Goal: Information Seeking & Learning: Check status

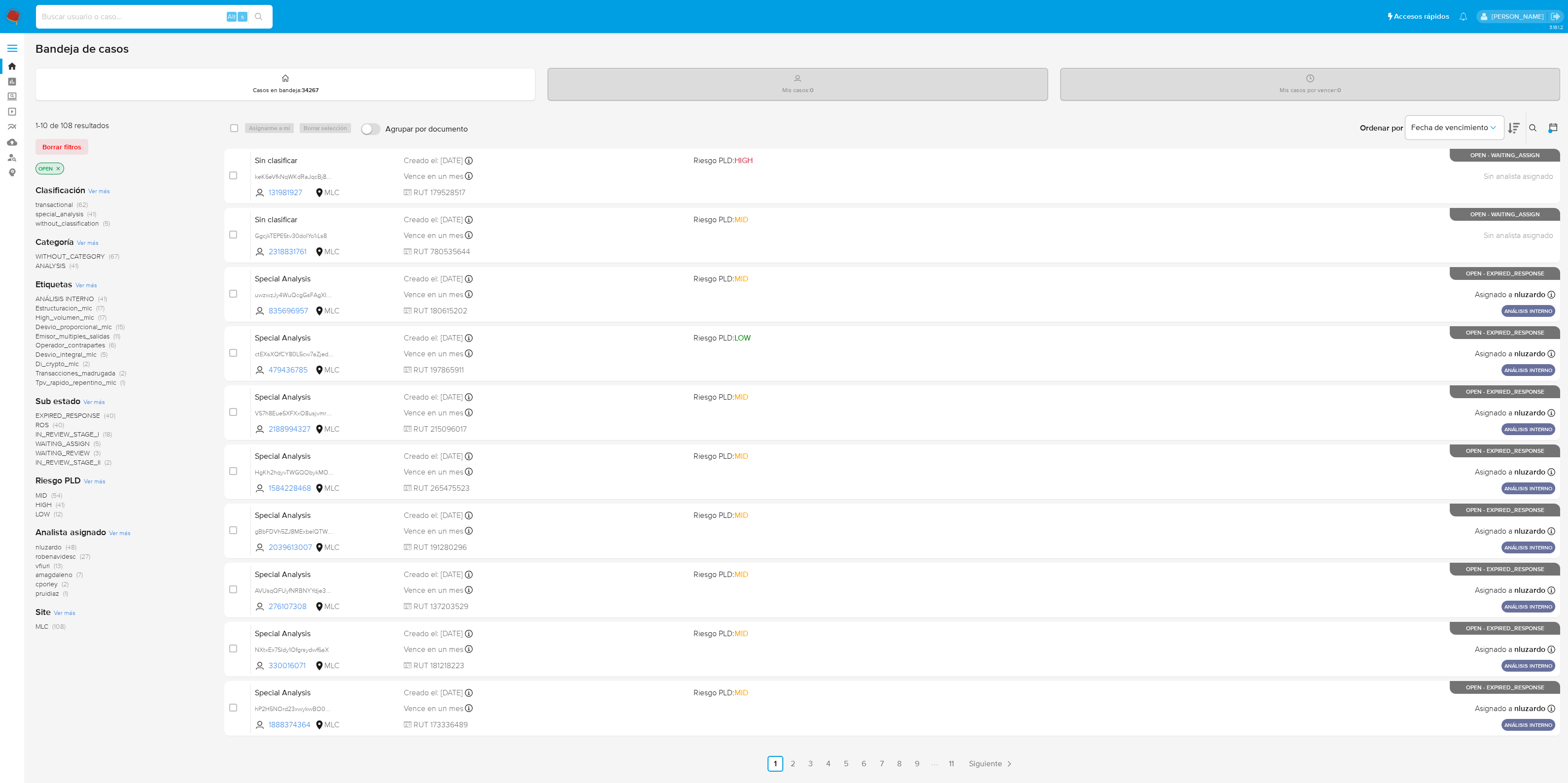
click at [142, 12] on input at bounding box center [154, 16] width 237 height 13
paste input "1938016115"
type input "1938016115"
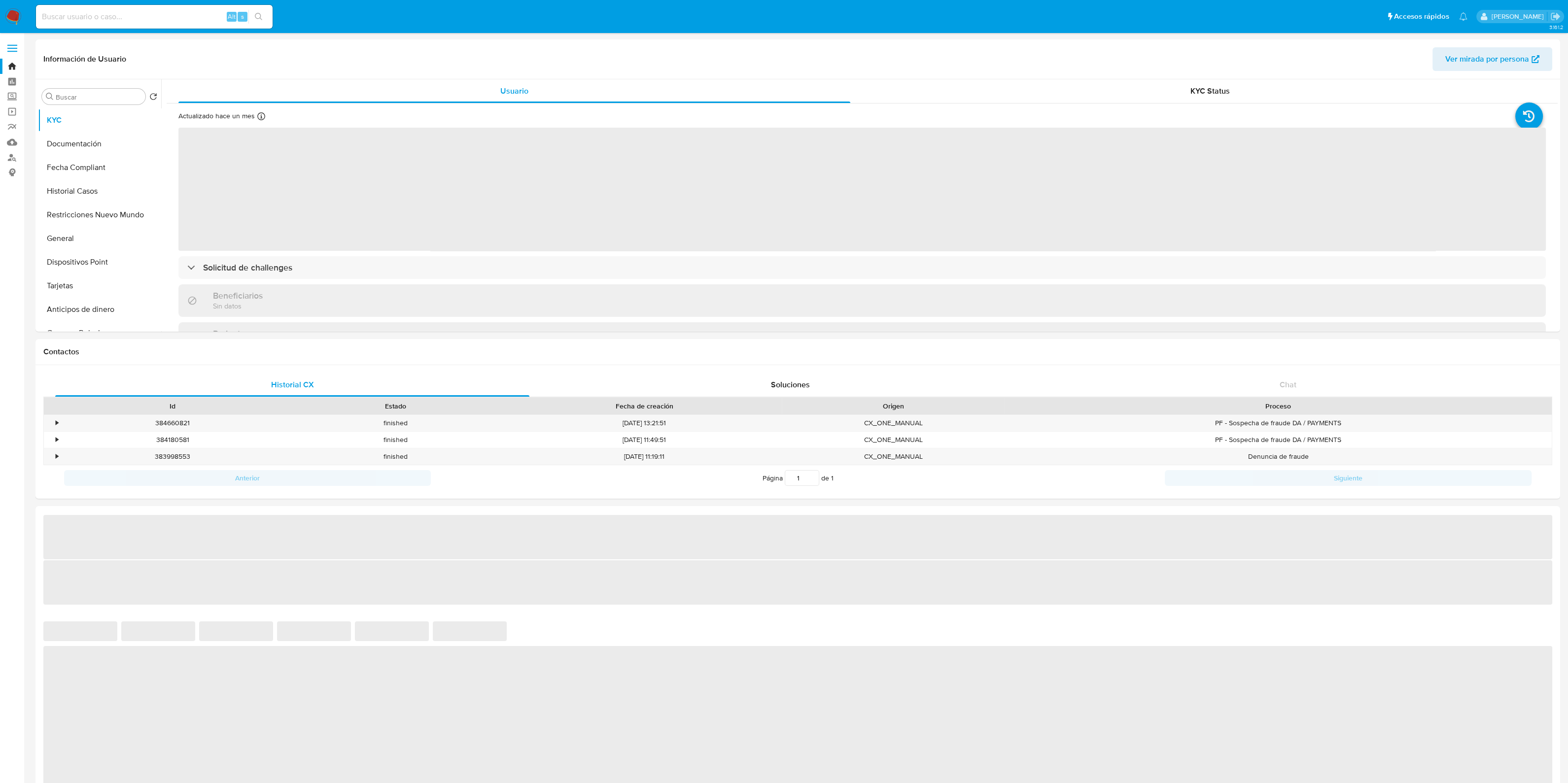
select select "10"
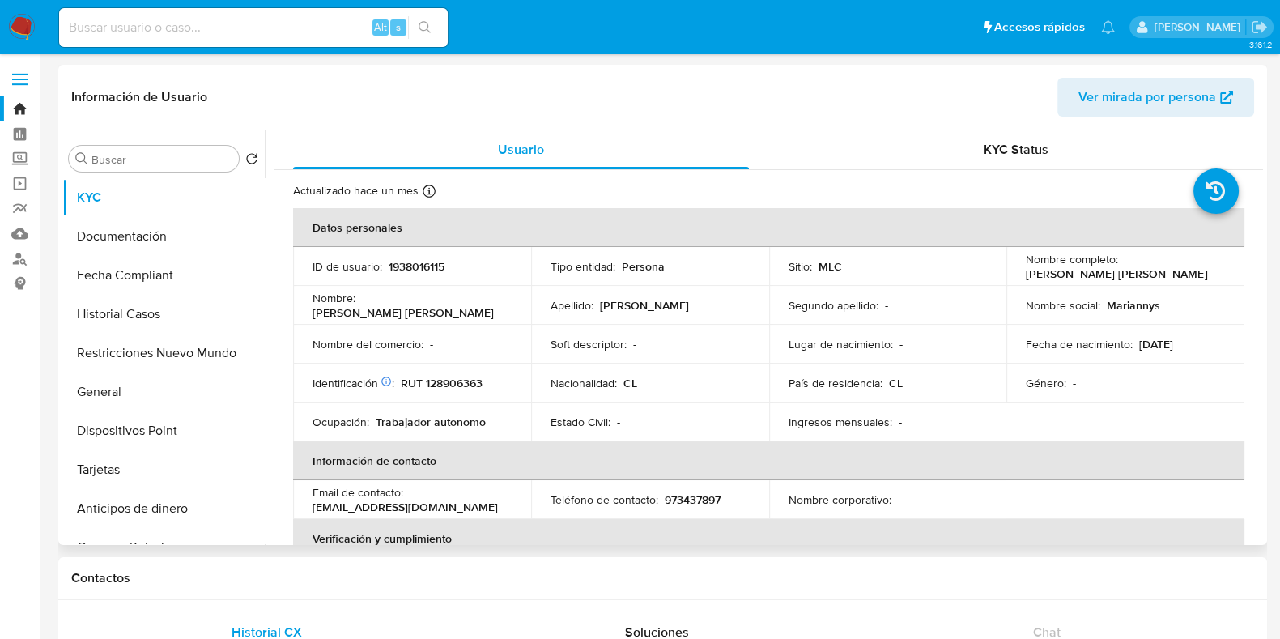
click at [1097, 92] on span "Ver mirada por persona" at bounding box center [1148, 97] width 138 height 39
click at [262, 45] on div "Alt s" at bounding box center [253, 27] width 389 height 39
click at [244, 35] on input at bounding box center [253, 27] width 389 height 21
paste input "434963468"
type input "434963468"
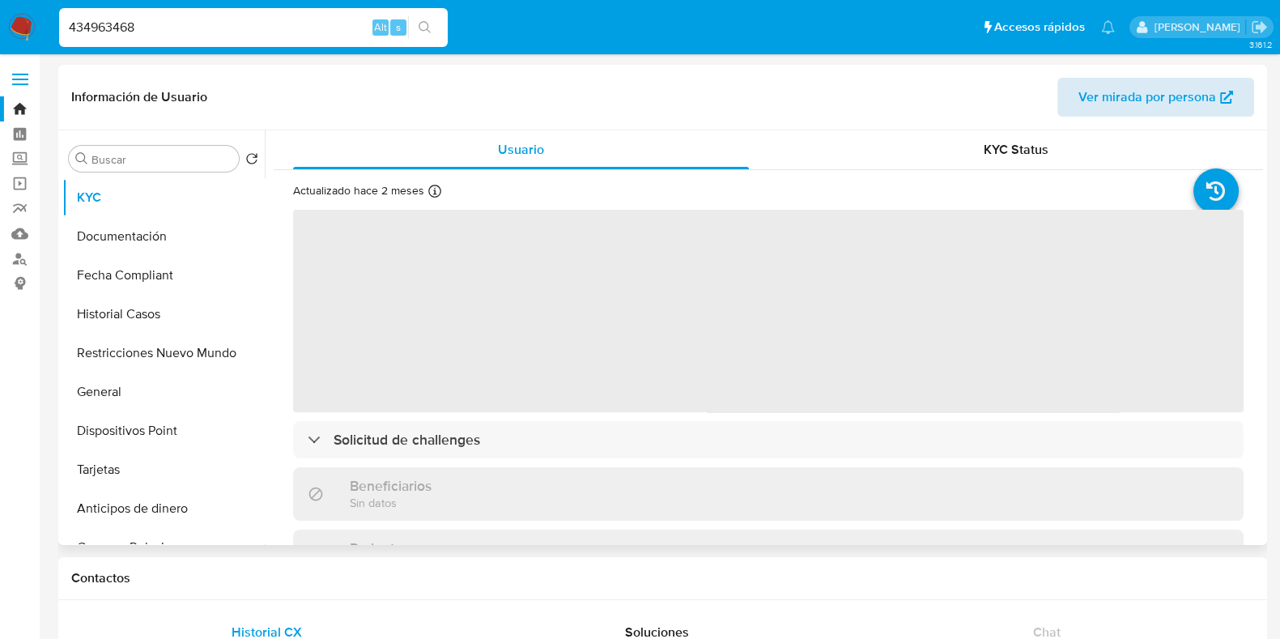
select select "10"
click at [1119, 86] on span "Ver mirada por persona" at bounding box center [1148, 97] width 138 height 39
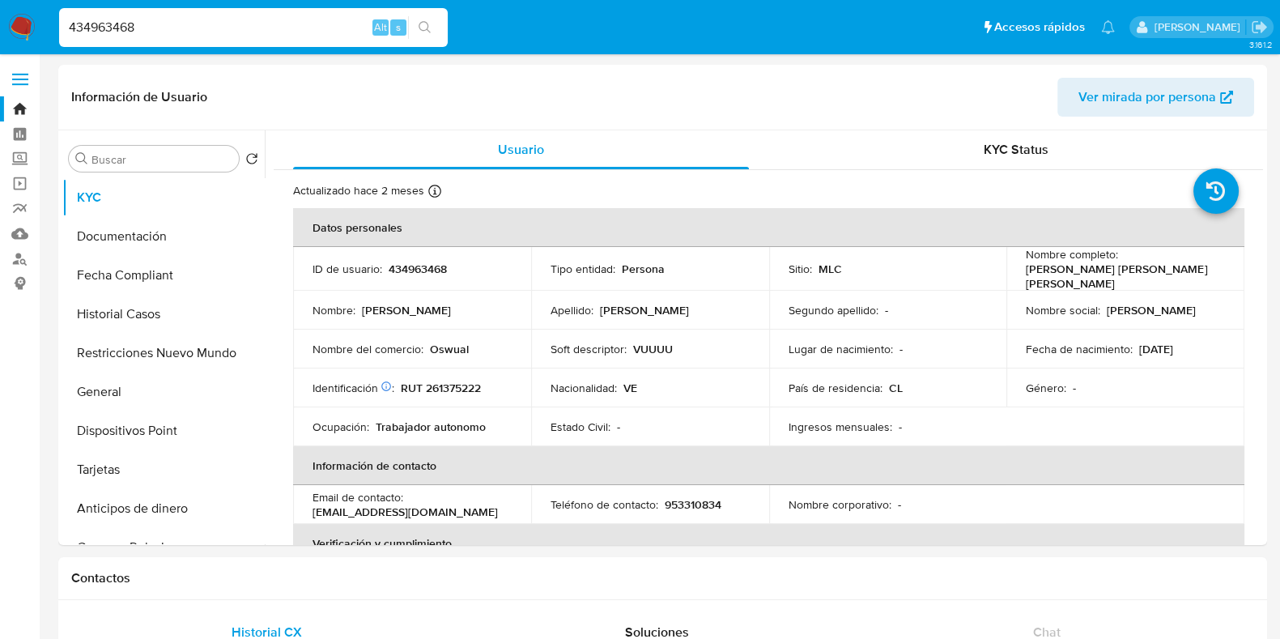
drag, startPoint x: 157, startPoint y: 21, endPoint x: 31, endPoint y: 32, distance: 126.8
click at [31, 32] on nav "Pausado Ver notificaciones 434963468 Alt s Accesos rápidos Presiona las siguien…" at bounding box center [640, 27] width 1280 height 54
paste input "14453857"
type input "144538578"
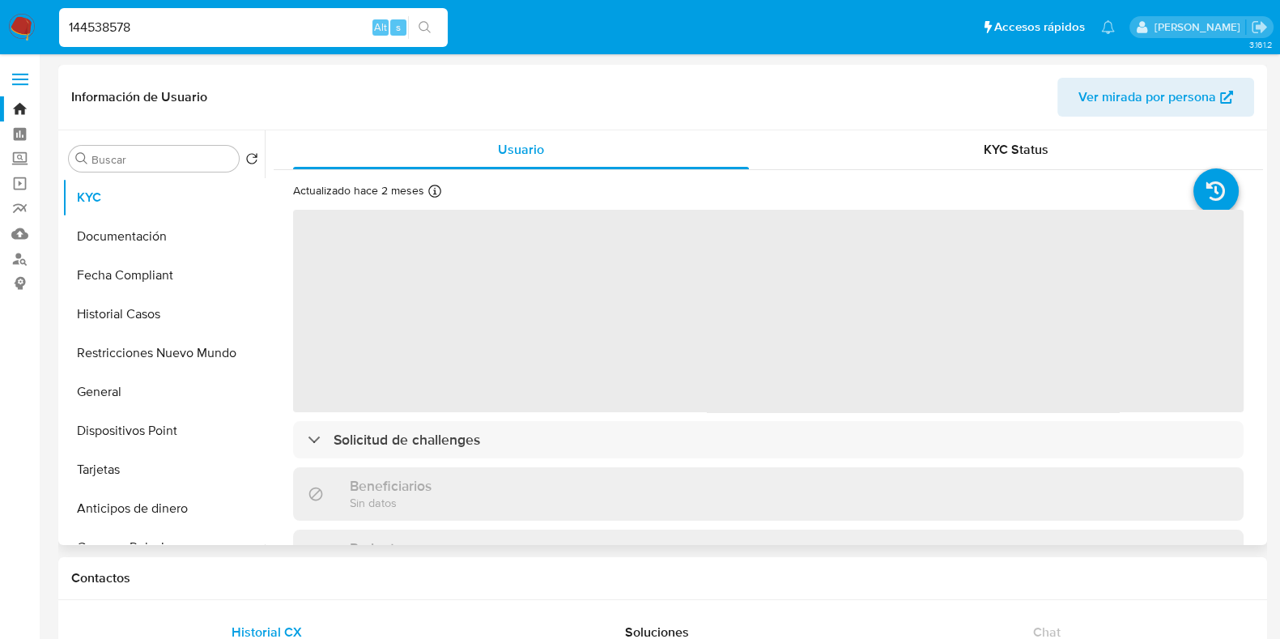
select select "10"
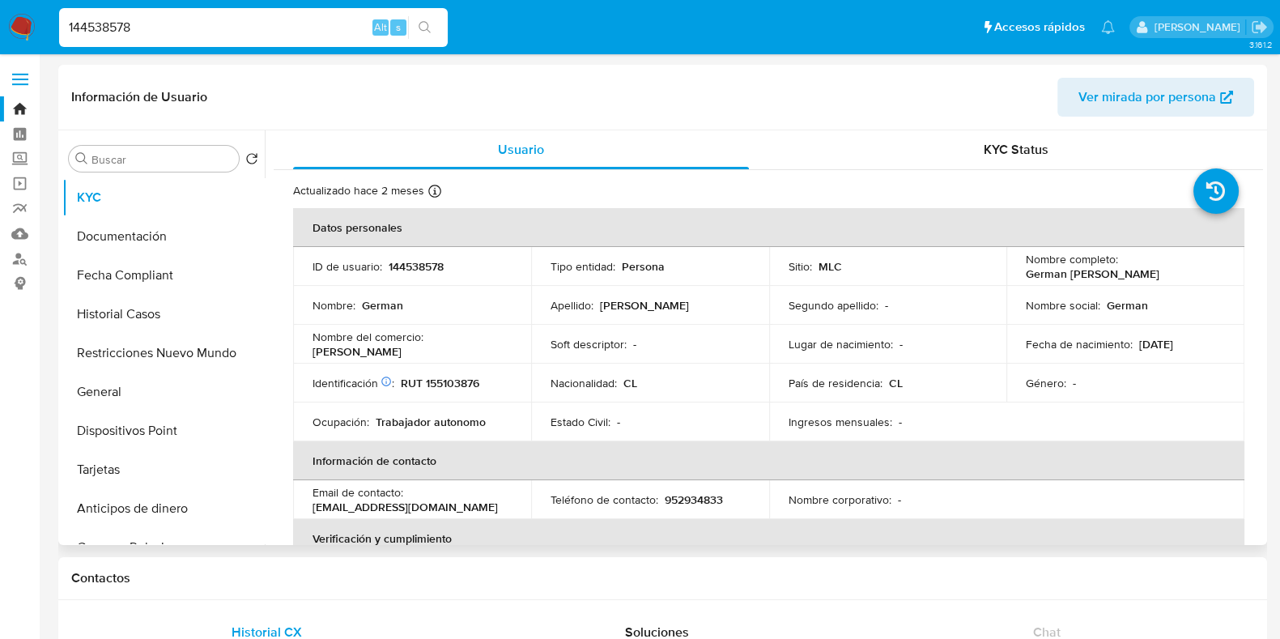
click at [1131, 109] on span "Ver mirada por persona" at bounding box center [1148, 97] width 138 height 39
click at [150, 241] on button "Documentación" at bounding box center [156, 236] width 189 height 39
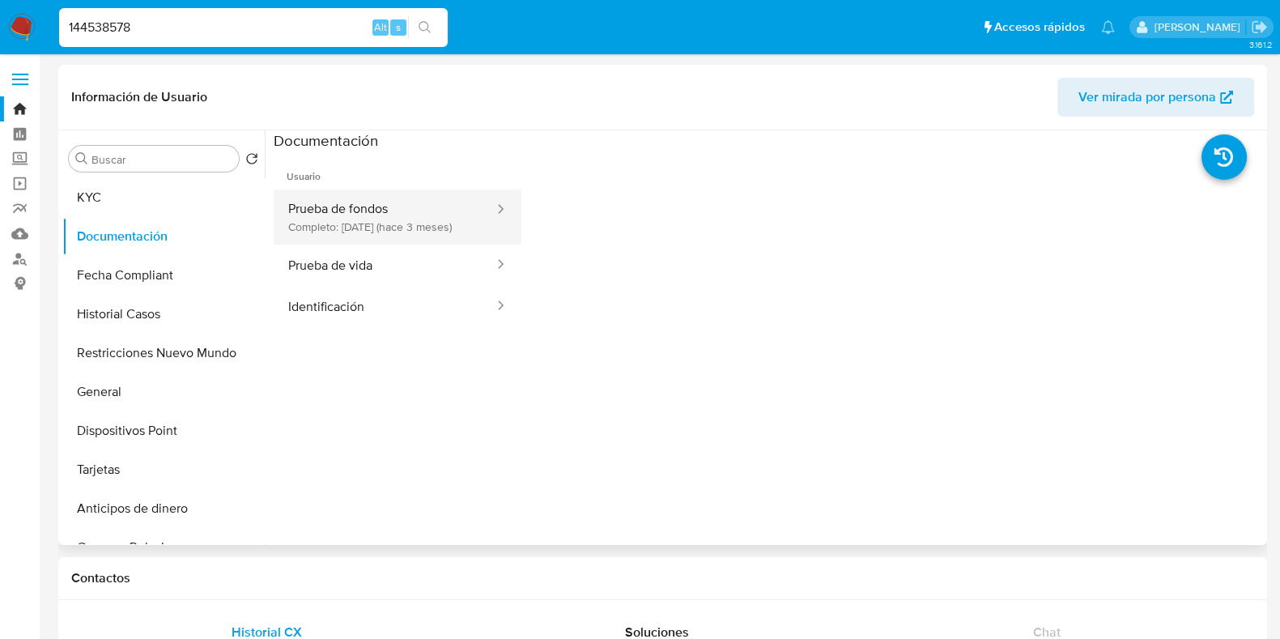
click at [378, 238] on button "Prueba de fondos Completo: 11/07/2025 (hace 3 meses)" at bounding box center [385, 216] width 222 height 55
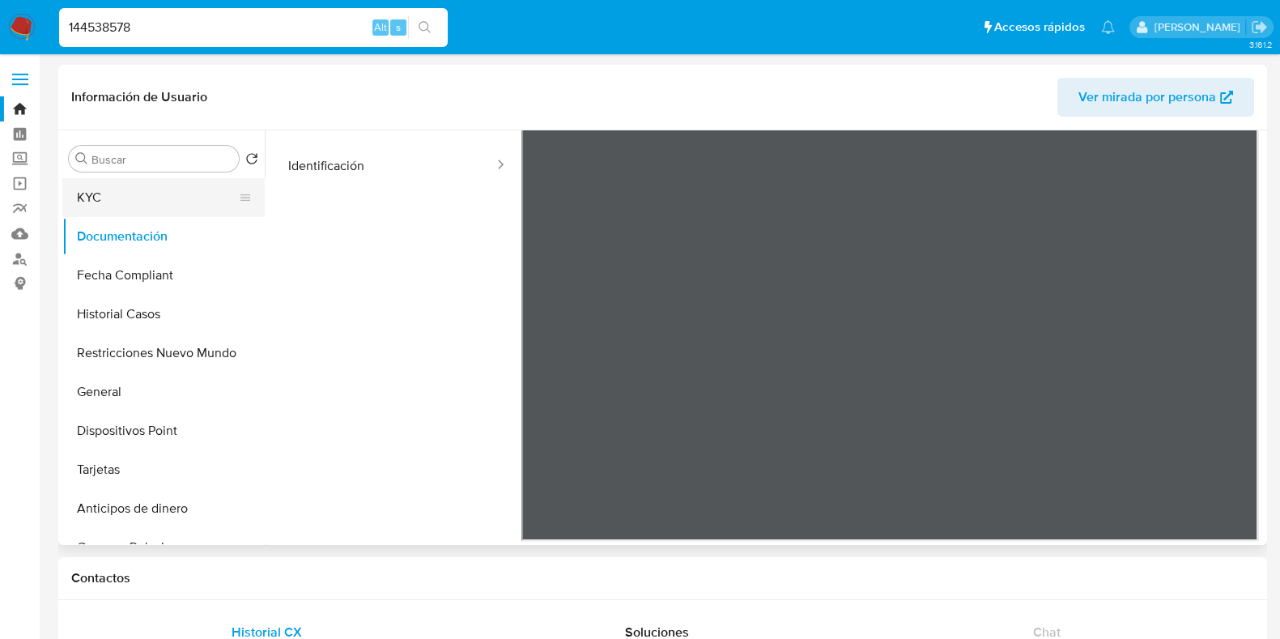
click at [129, 205] on button "KYC" at bounding box center [156, 197] width 189 height 39
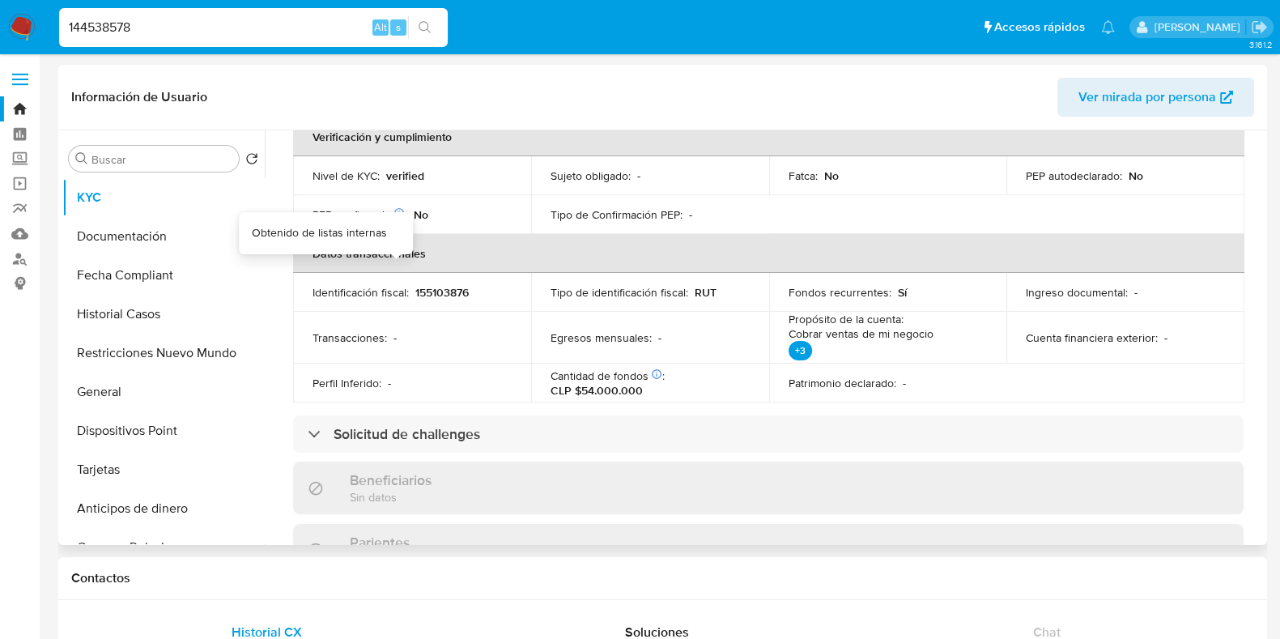
scroll to position [404, 0]
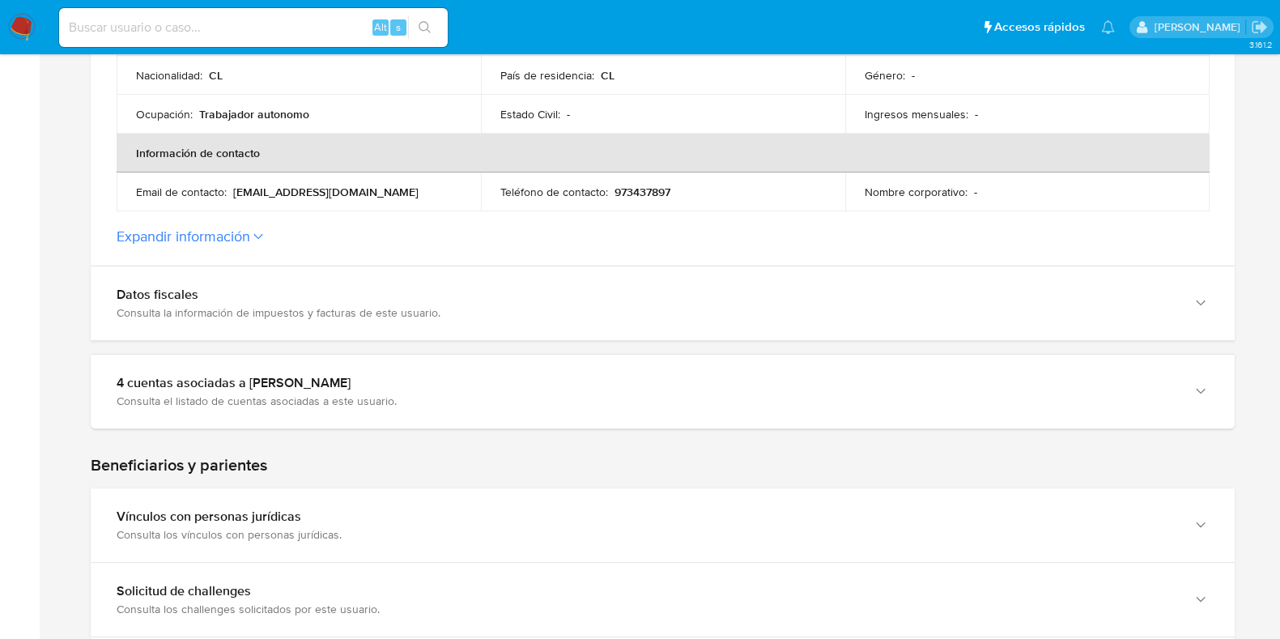
scroll to position [708, 0]
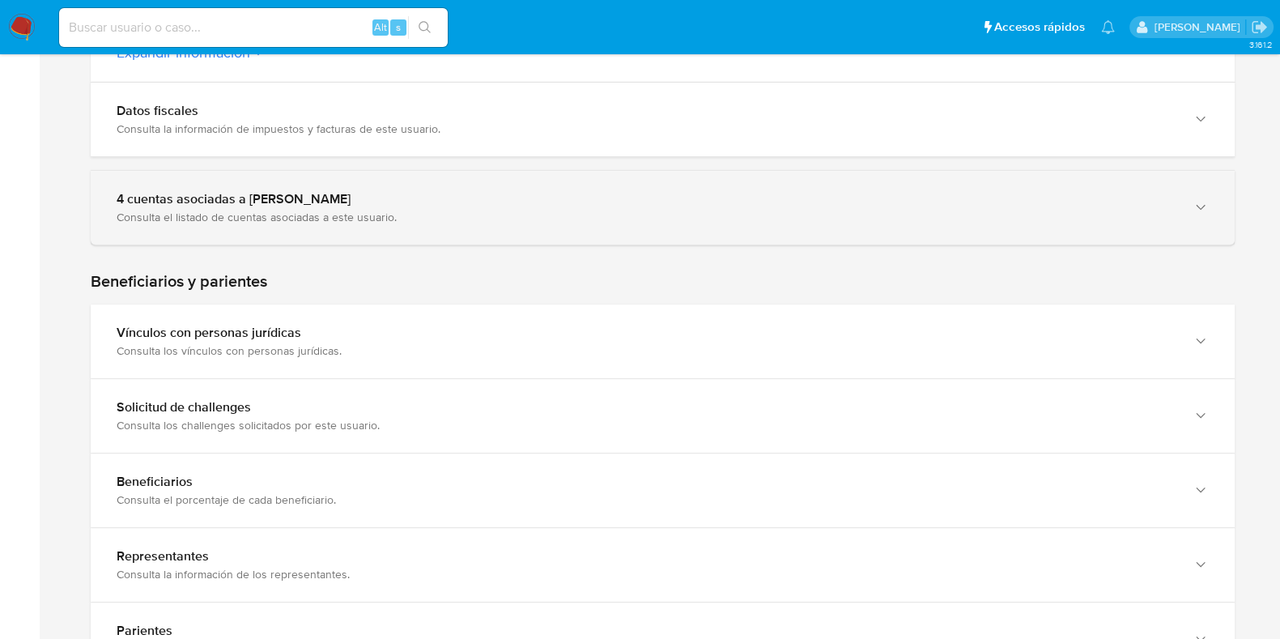
click at [409, 216] on div "Consulta el listado de cuentas asociadas a este usuario." at bounding box center [647, 217] width 1060 height 15
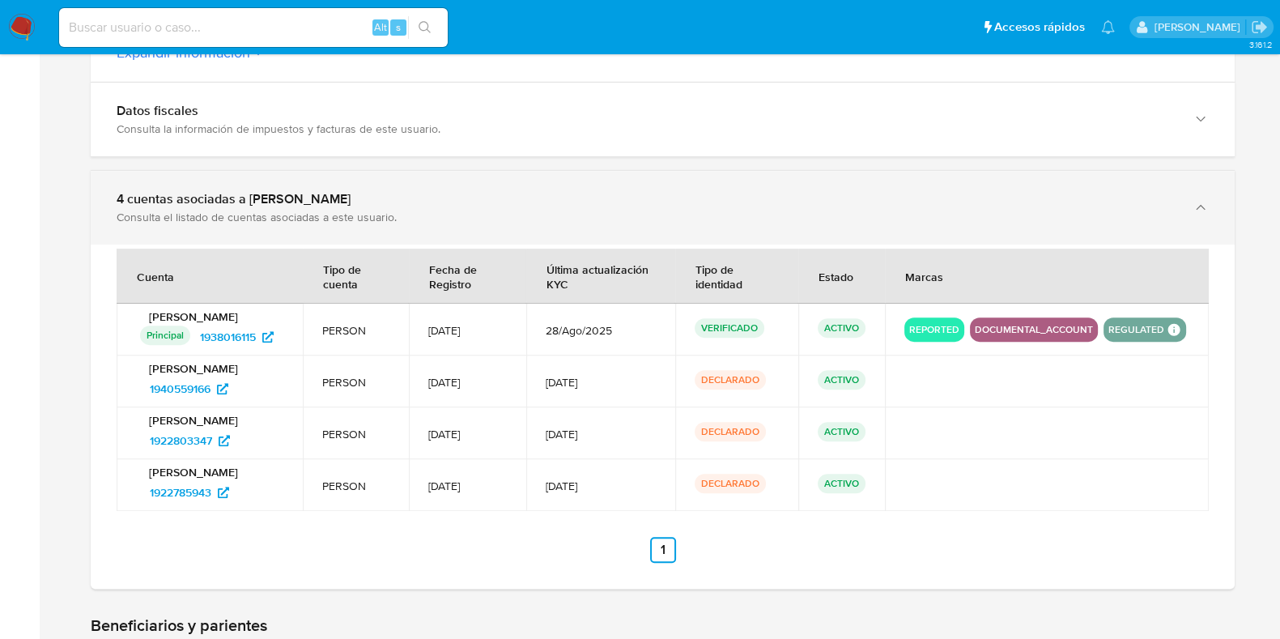
click at [488, 207] on div "4 cuentas asociadas a [PERSON_NAME] Consulta el listado de cuentas asociadas a …" at bounding box center [647, 207] width 1060 height 33
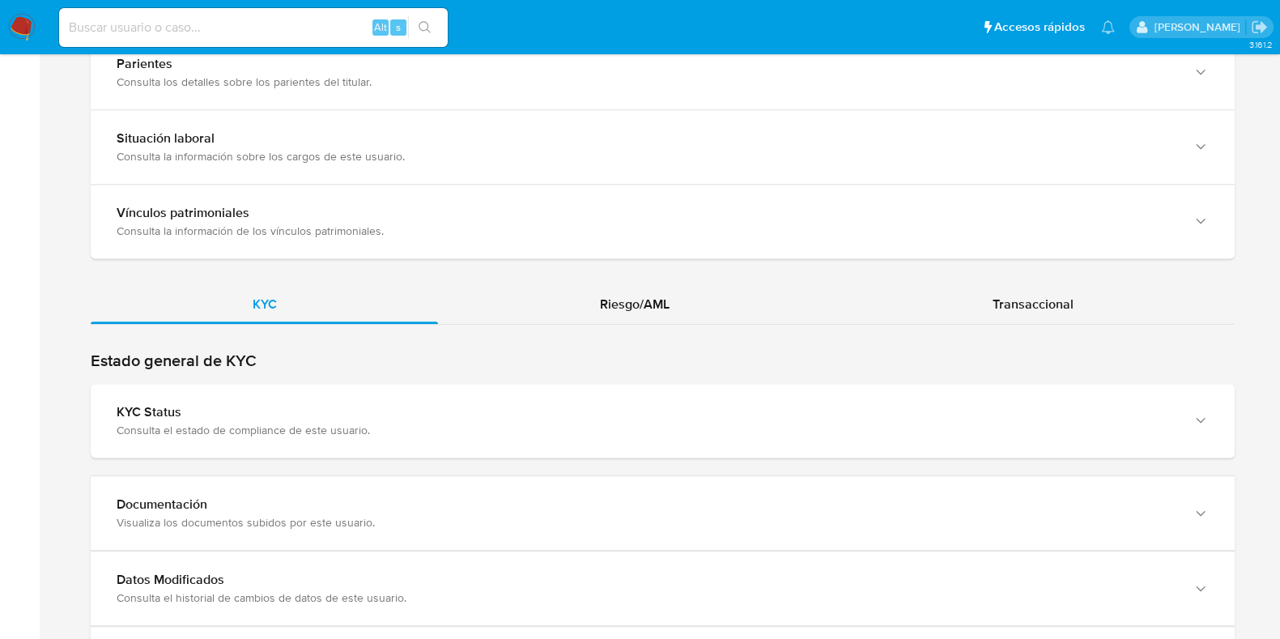
scroll to position [1315, 0]
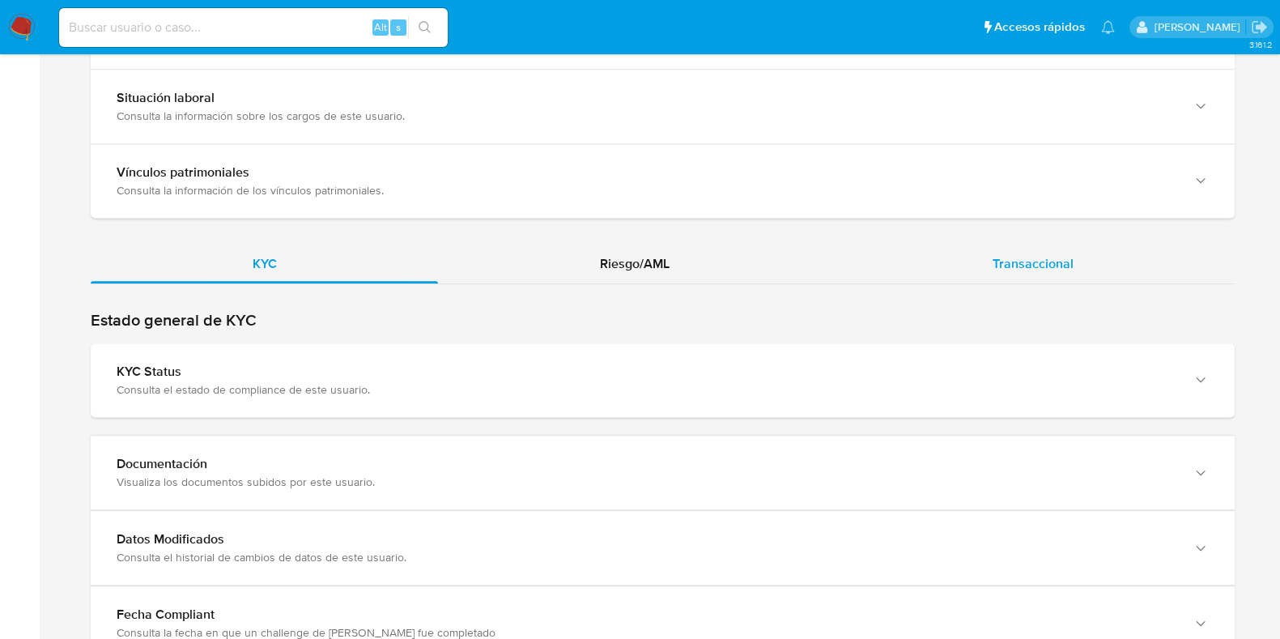
click at [992, 274] on div "Transaccional" at bounding box center [1033, 264] width 404 height 39
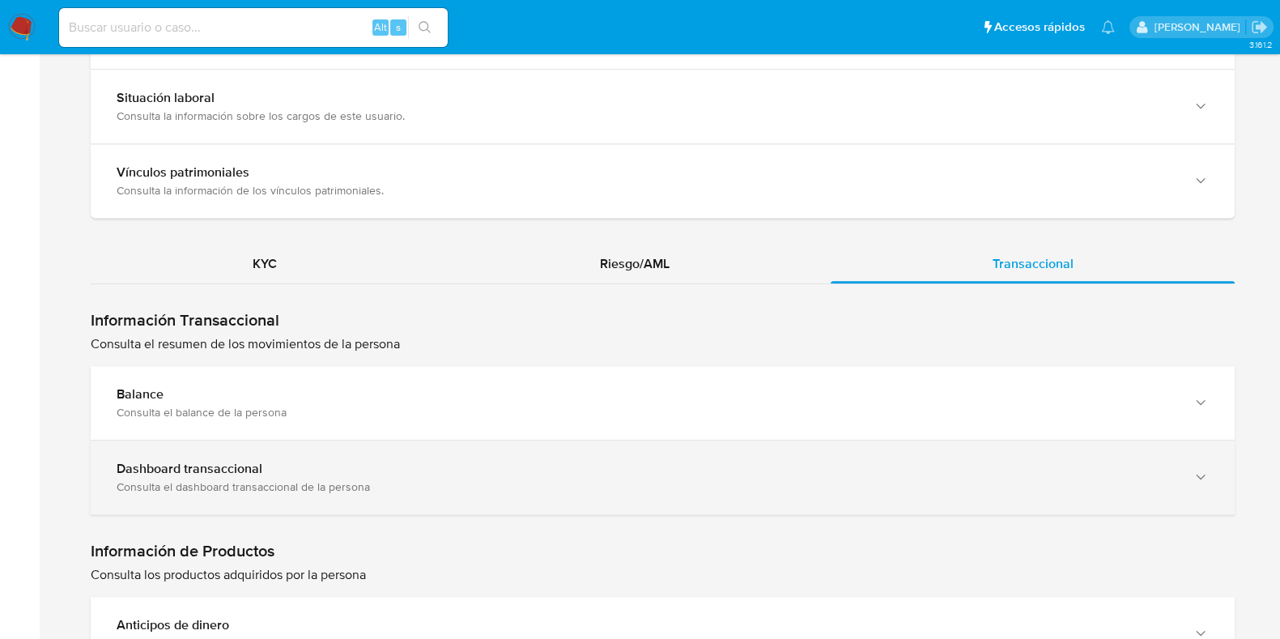
click at [266, 445] on div "Dashboard transaccional Consulta el dashboard transaccional de la persona" at bounding box center [663, 478] width 1144 height 74
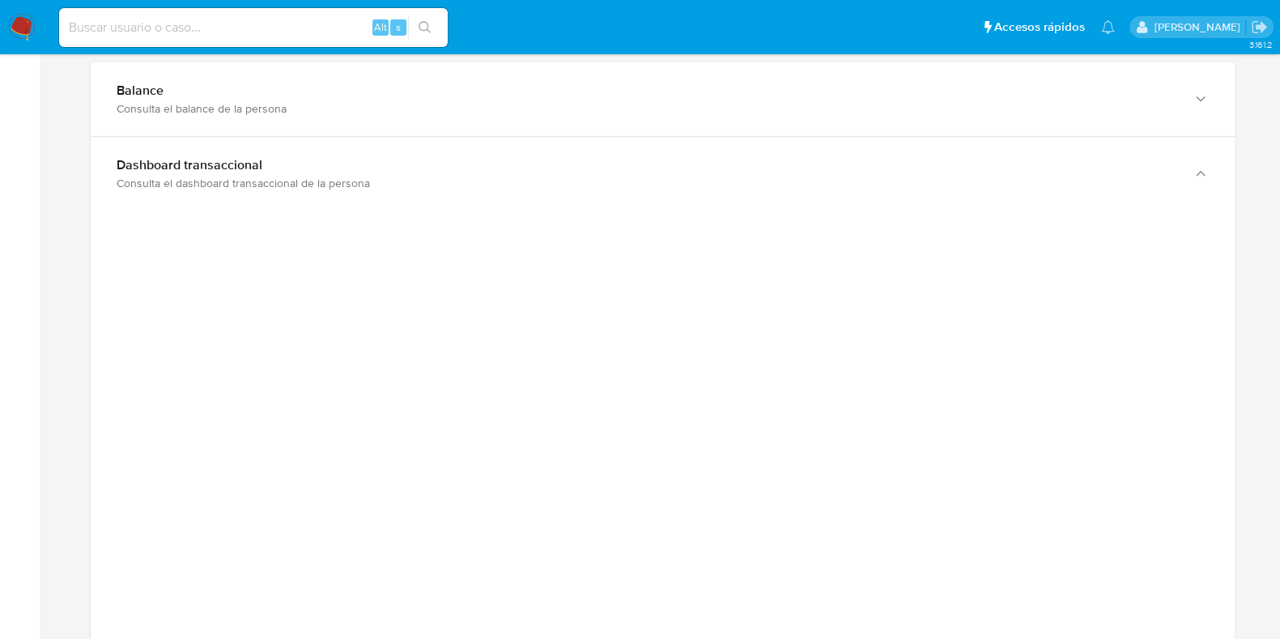
scroll to position [1721, 0]
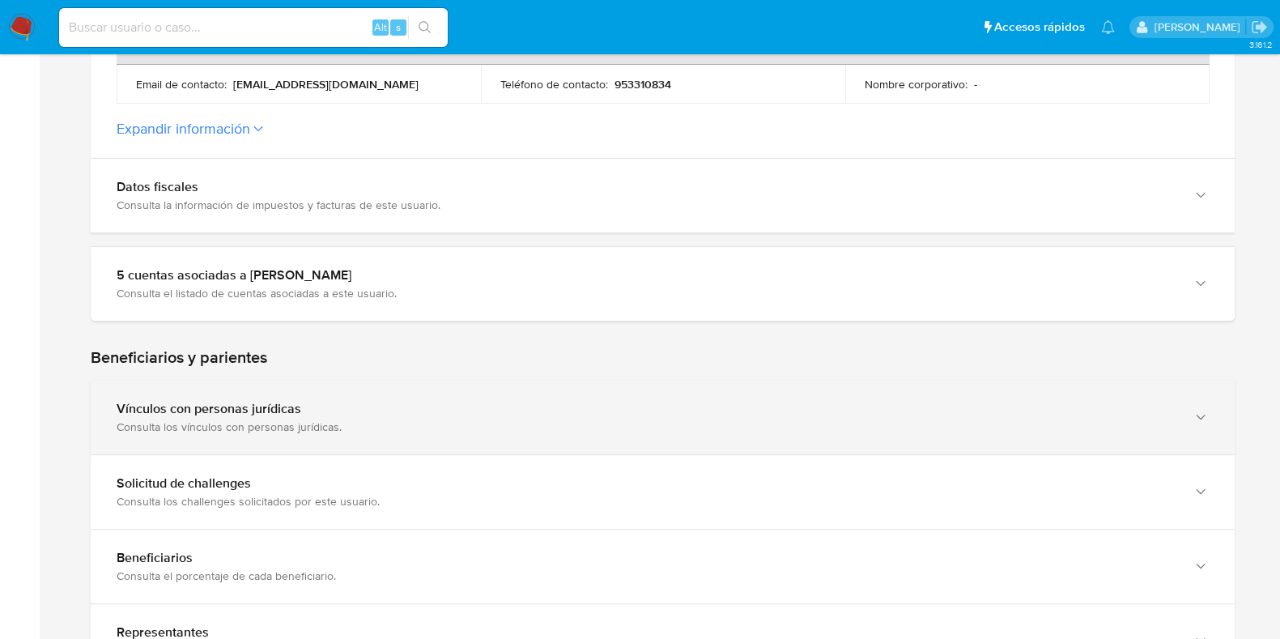
scroll to position [708, 0]
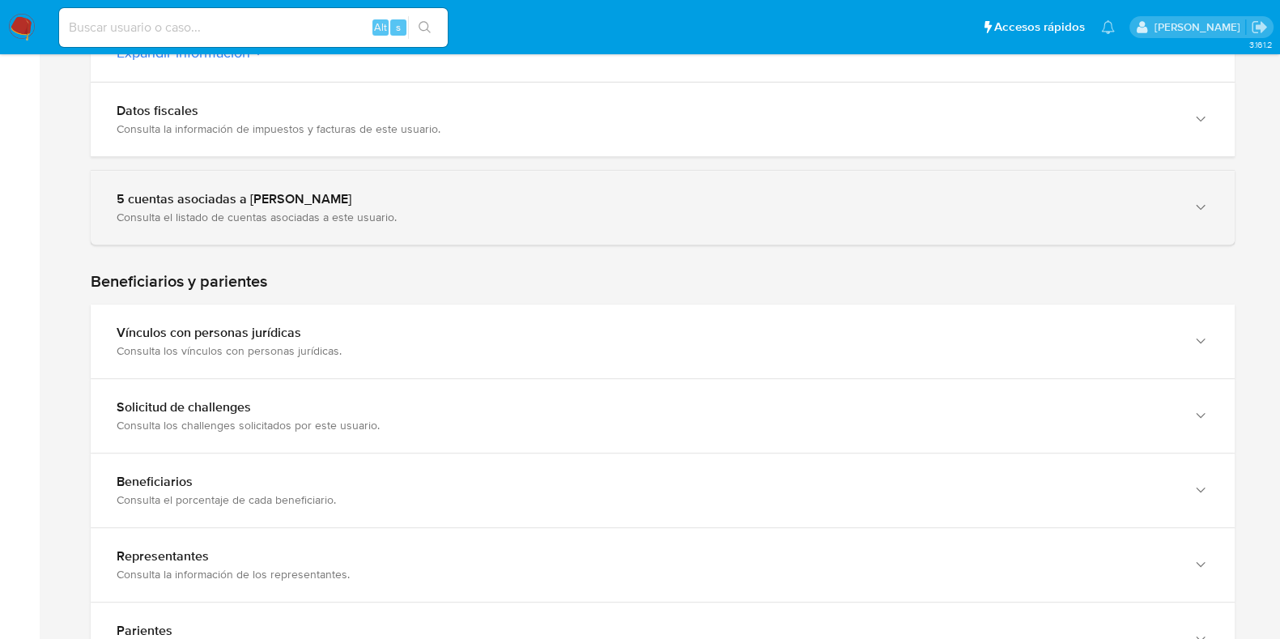
click at [443, 211] on div "Consulta el listado de cuentas asociadas a este usuario." at bounding box center [647, 217] width 1060 height 15
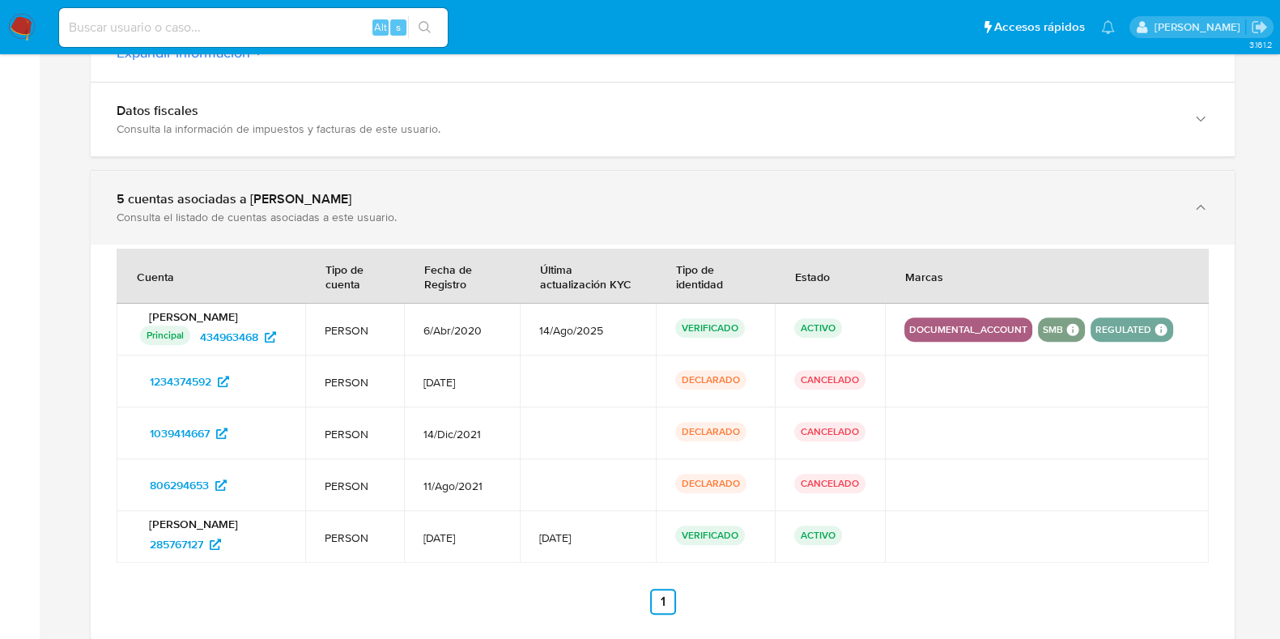
click at [443, 211] on div "Consulta el listado de cuentas asociadas a este usuario." at bounding box center [647, 217] width 1060 height 15
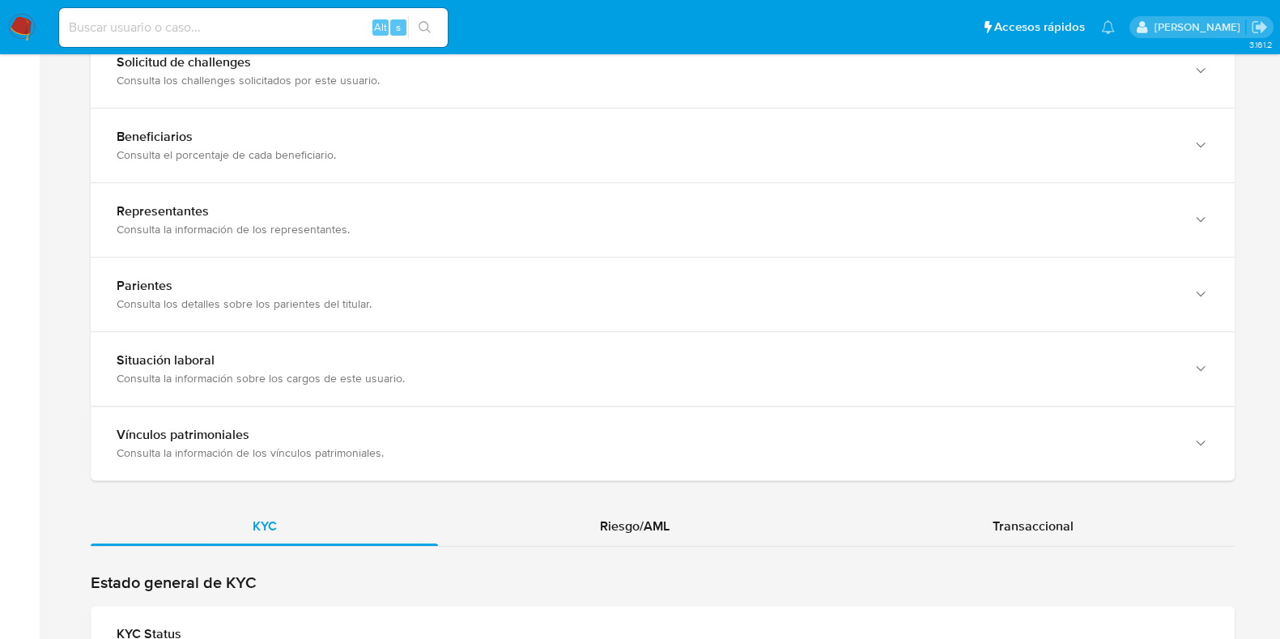
scroll to position [1215, 0]
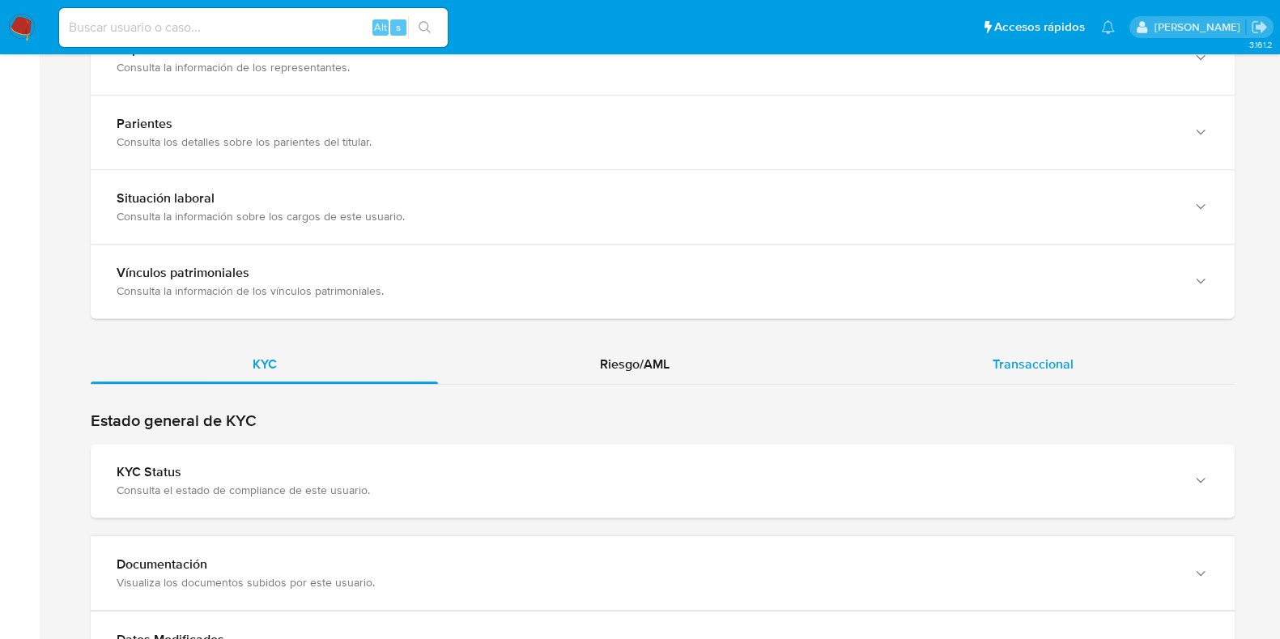
click at [1036, 381] on div "Transaccional" at bounding box center [1033, 364] width 404 height 39
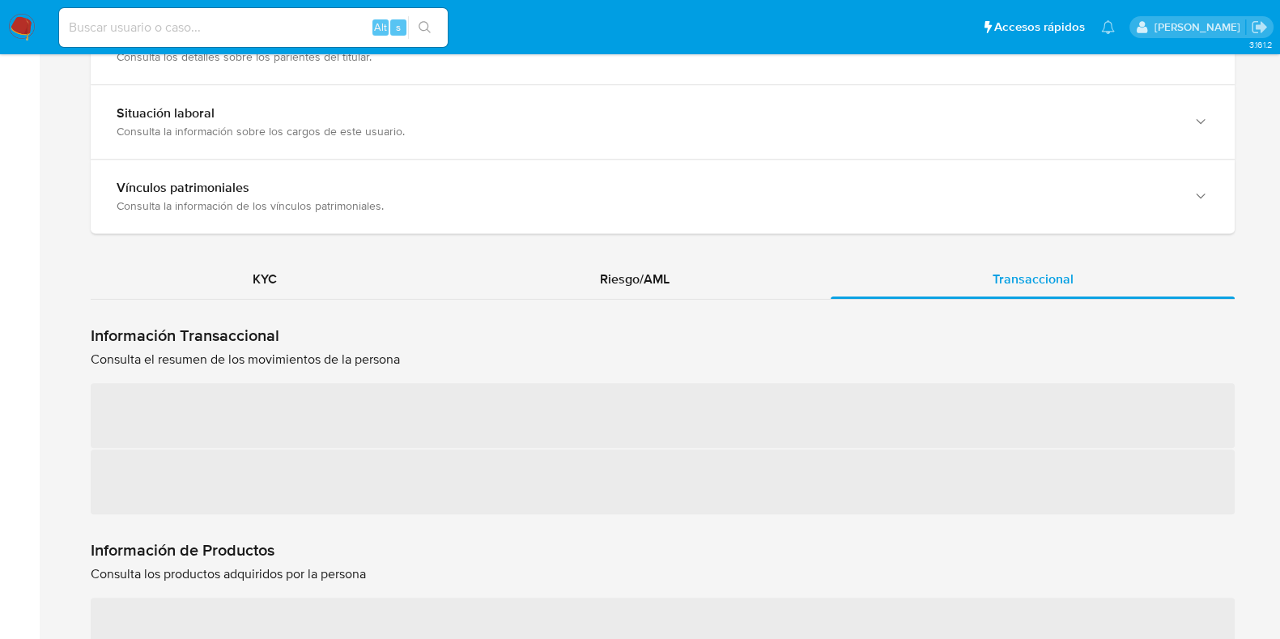
scroll to position [1416, 0]
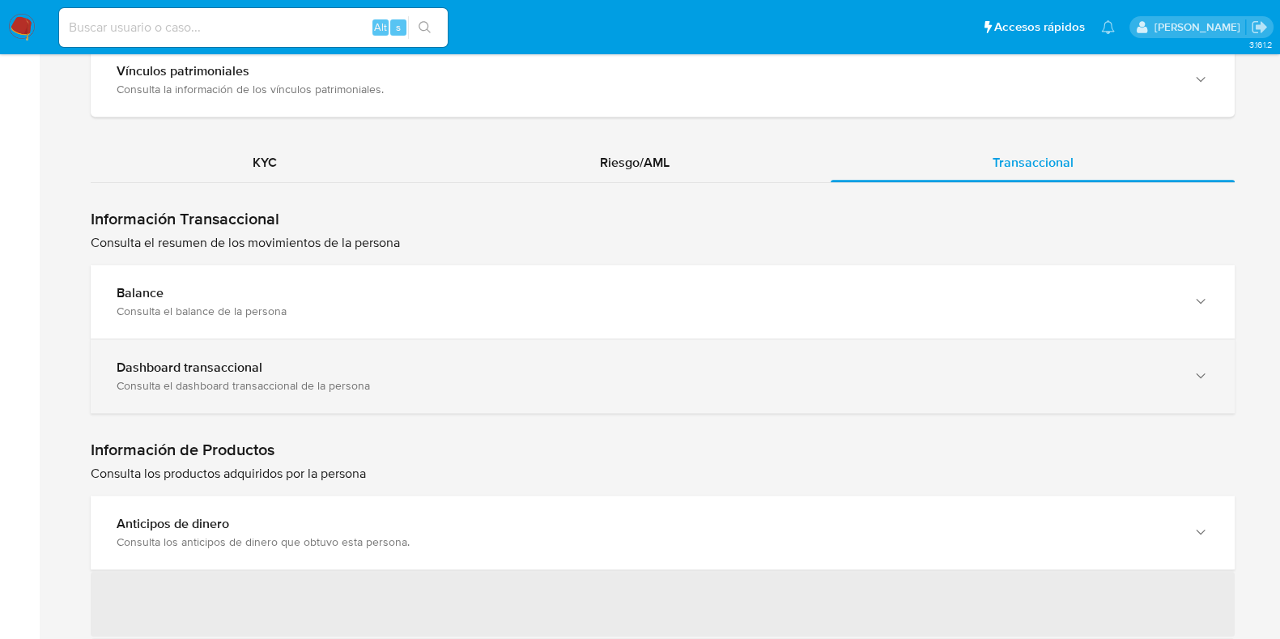
click at [172, 370] on b "Dashboard transaccional" at bounding box center [190, 367] width 146 height 19
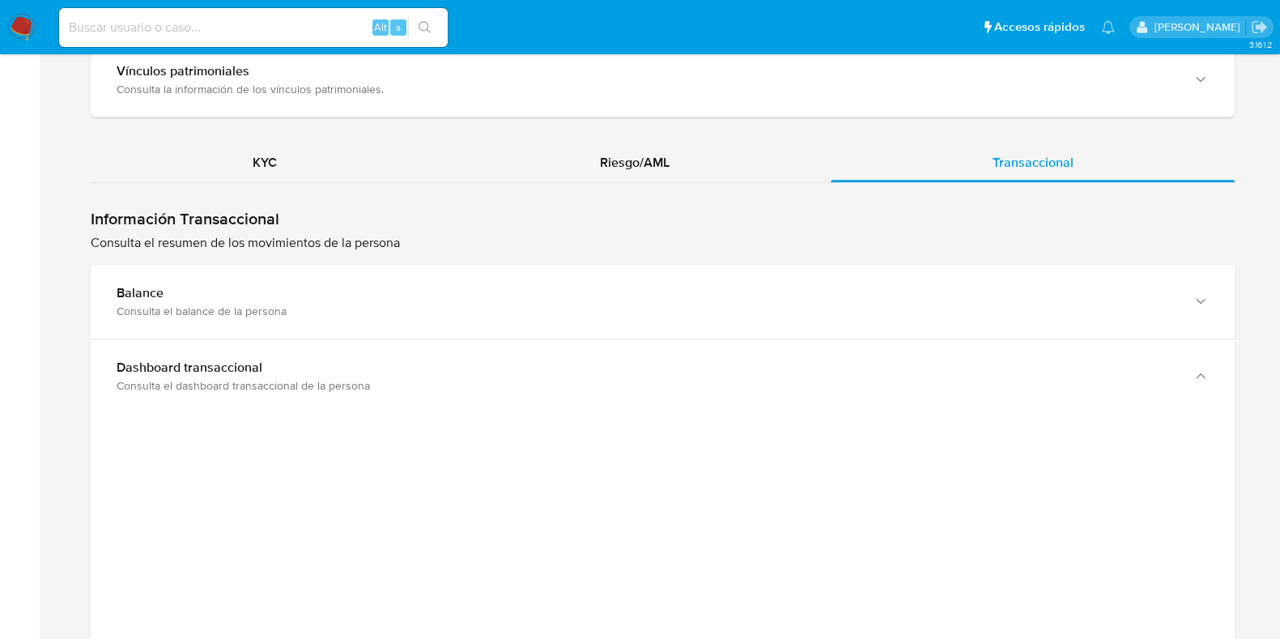
click at [162, 20] on input at bounding box center [253, 27] width 389 height 21
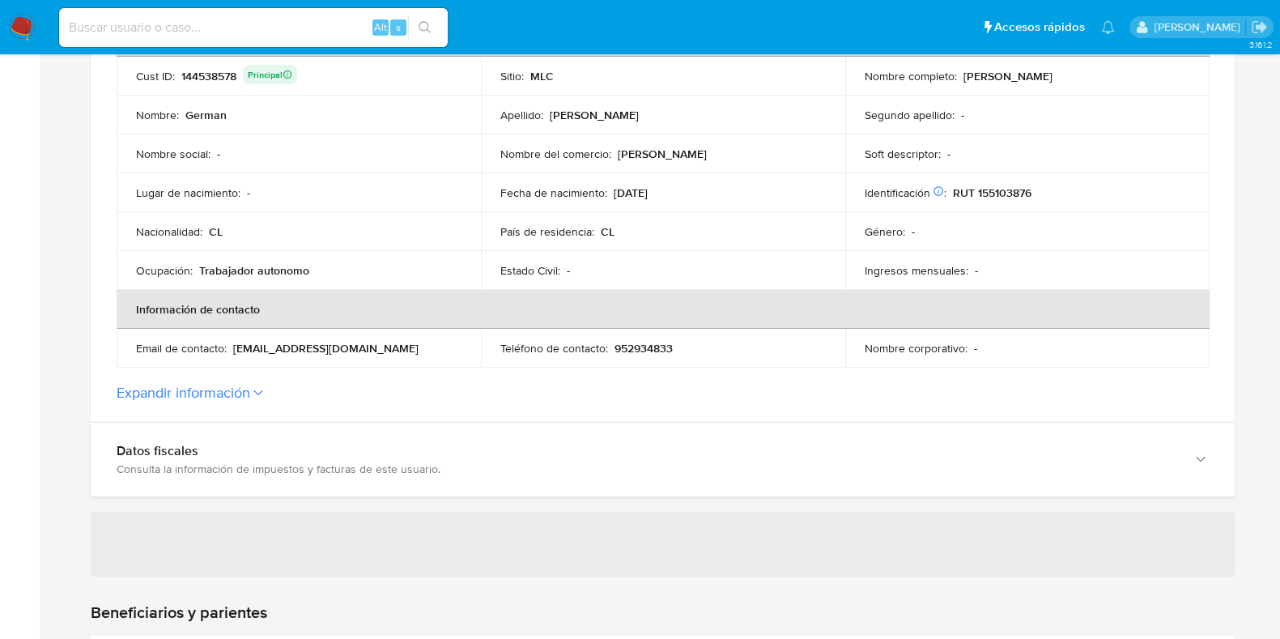
scroll to position [404, 0]
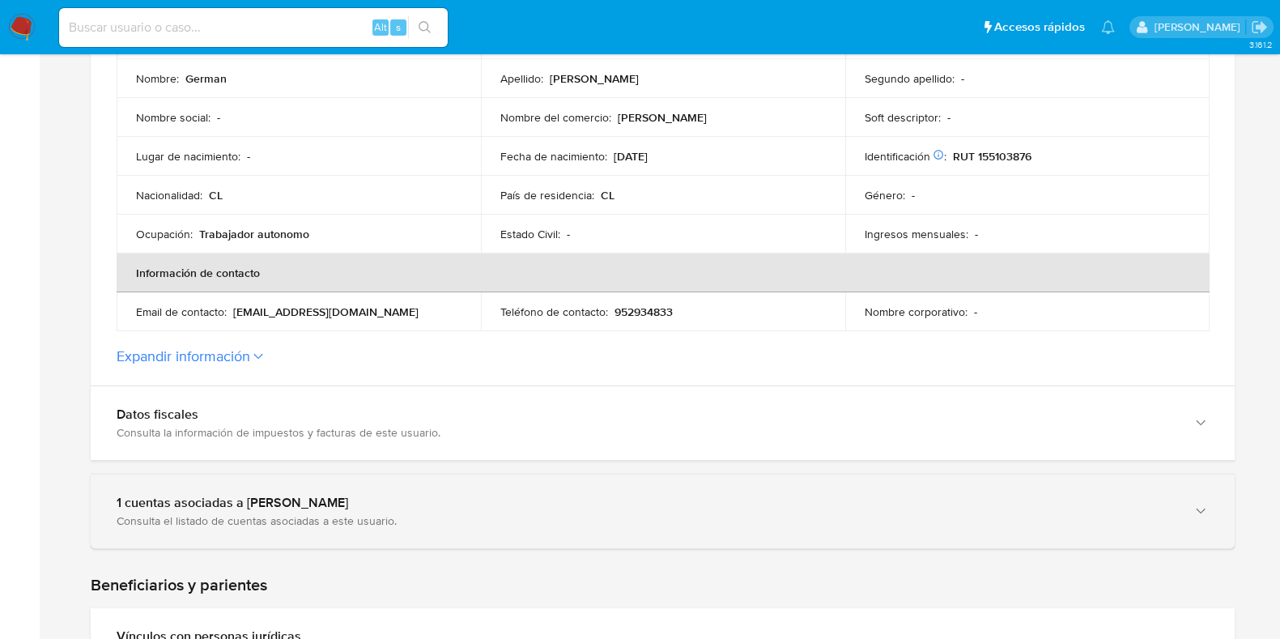
click at [460, 499] on div "1 cuentas asociadas a German Carrasco" at bounding box center [647, 503] width 1060 height 16
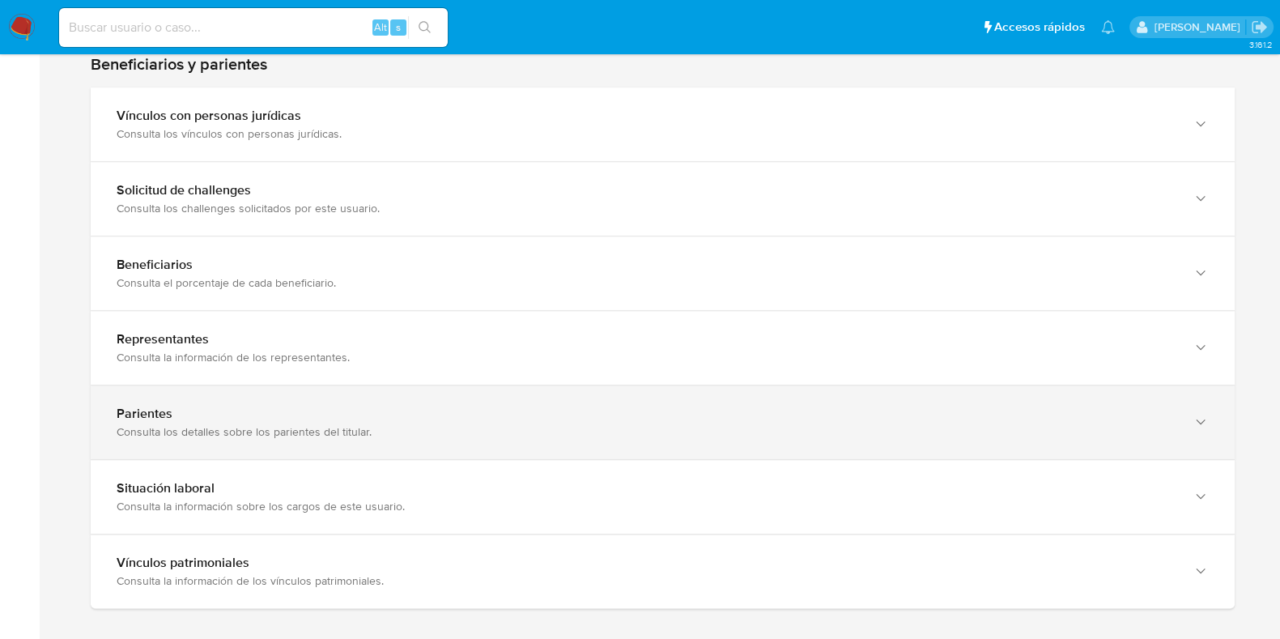
scroll to position [1416, 0]
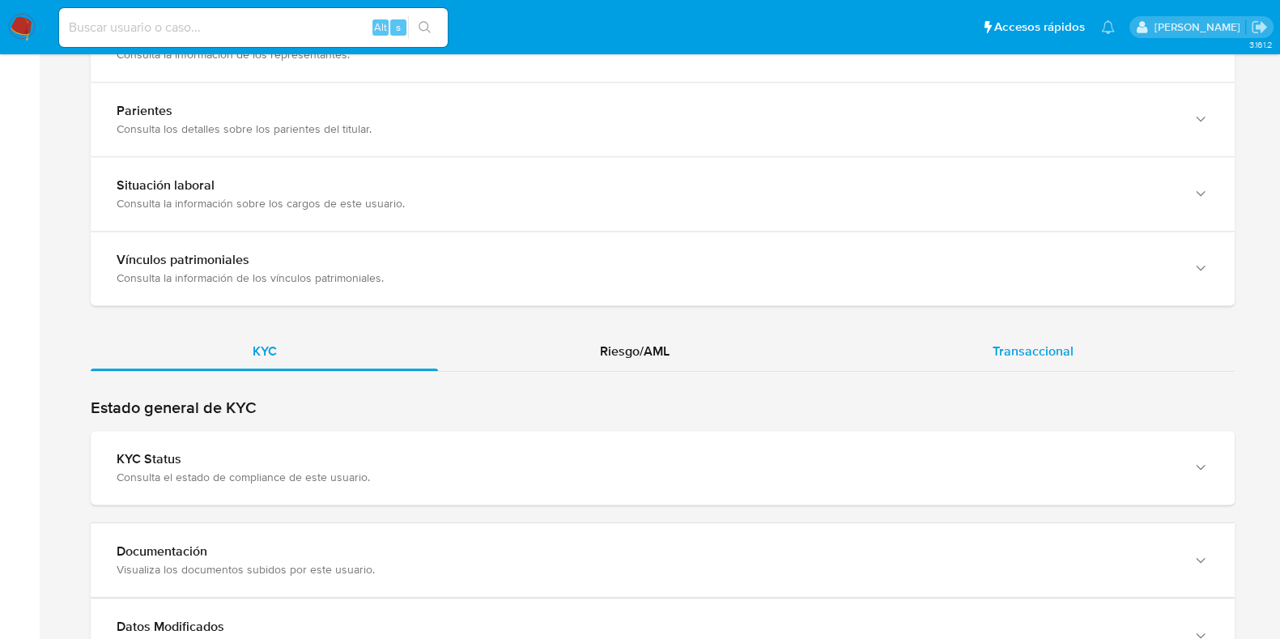
click at [979, 342] on div "Transaccional" at bounding box center [1033, 351] width 404 height 39
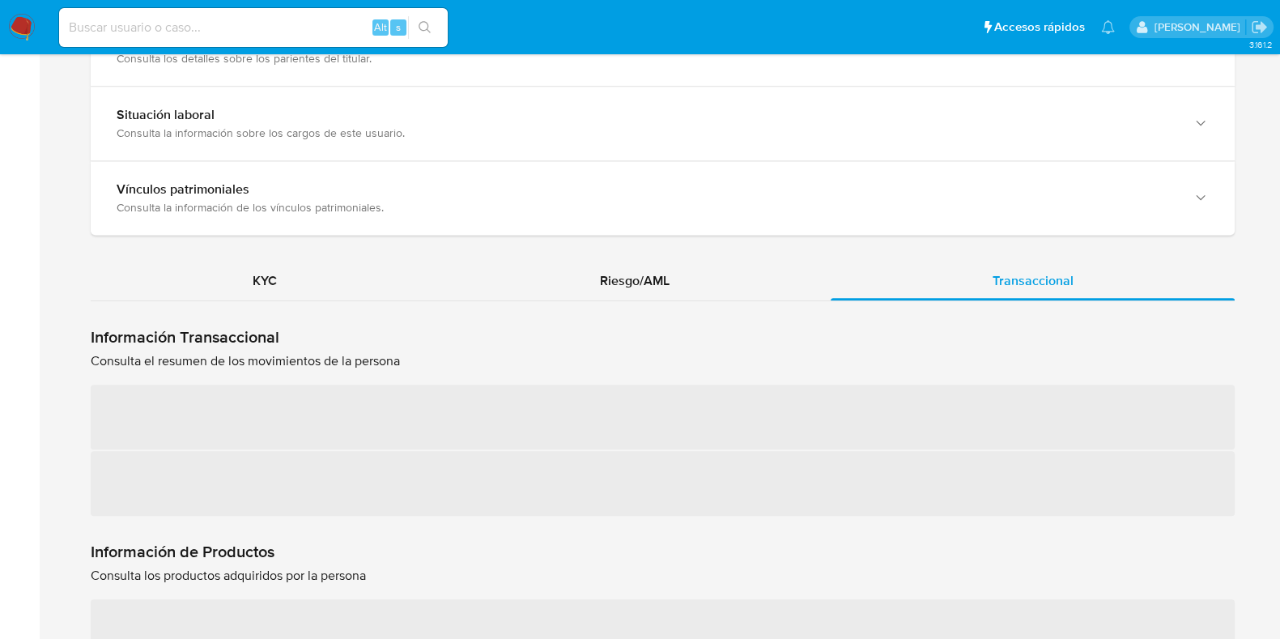
scroll to position [1518, 0]
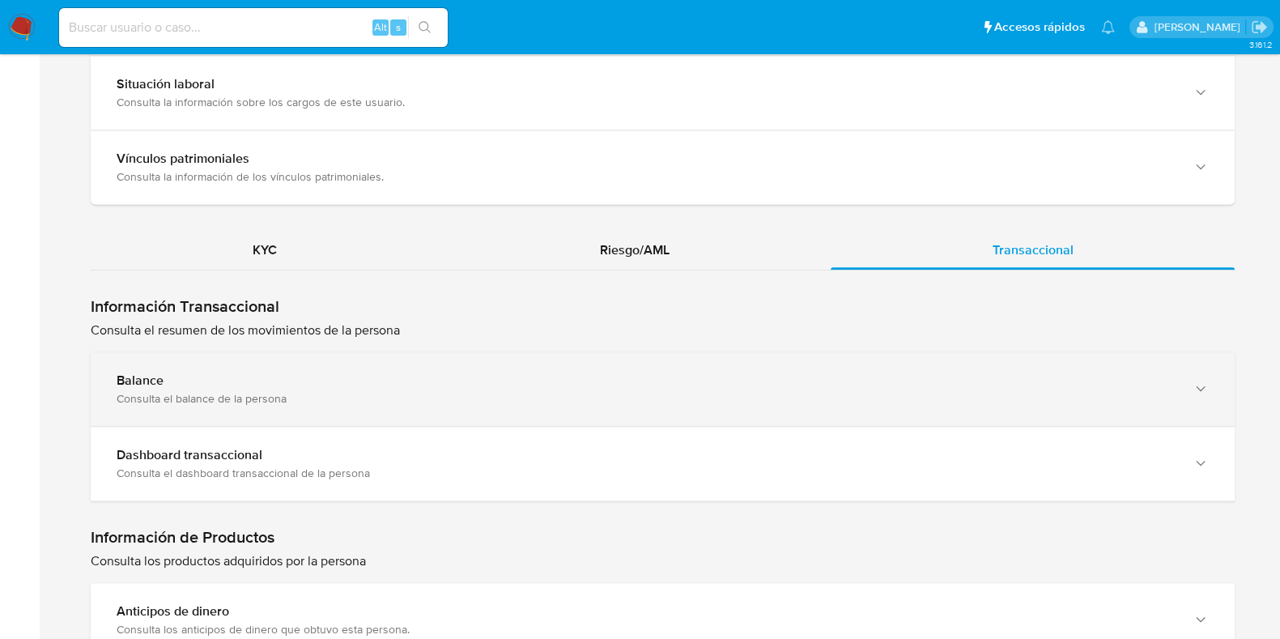
click at [334, 376] on div "Balance" at bounding box center [647, 381] width 1060 height 16
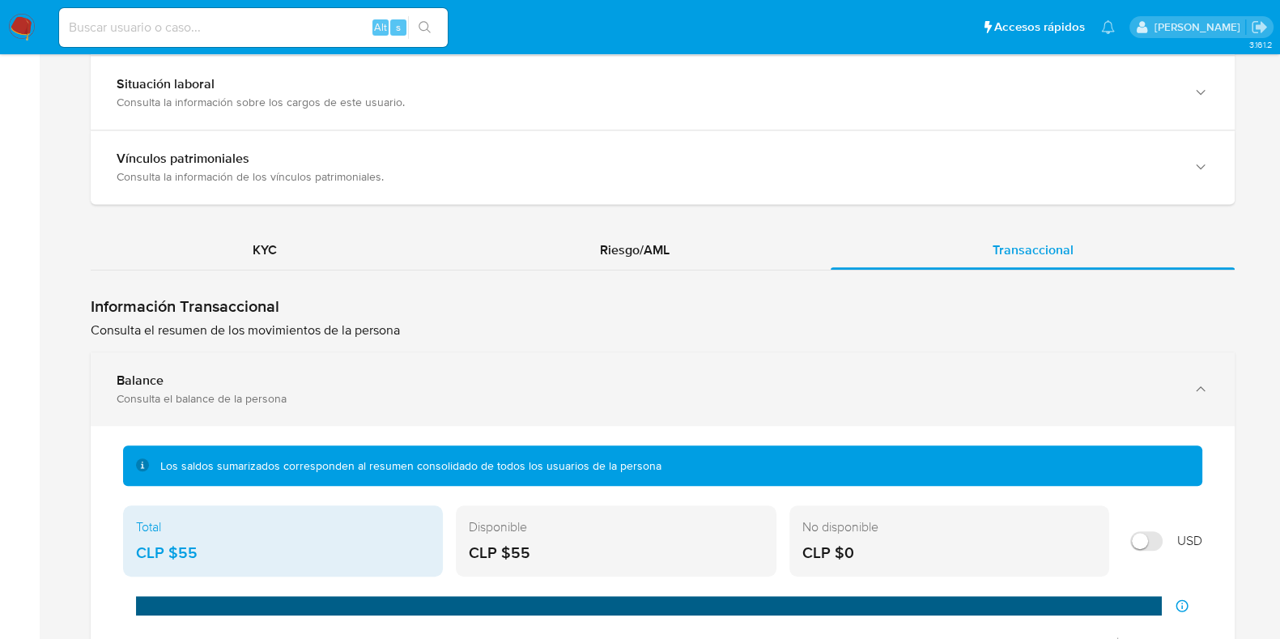
click at [334, 376] on div "Balance" at bounding box center [647, 381] width 1060 height 16
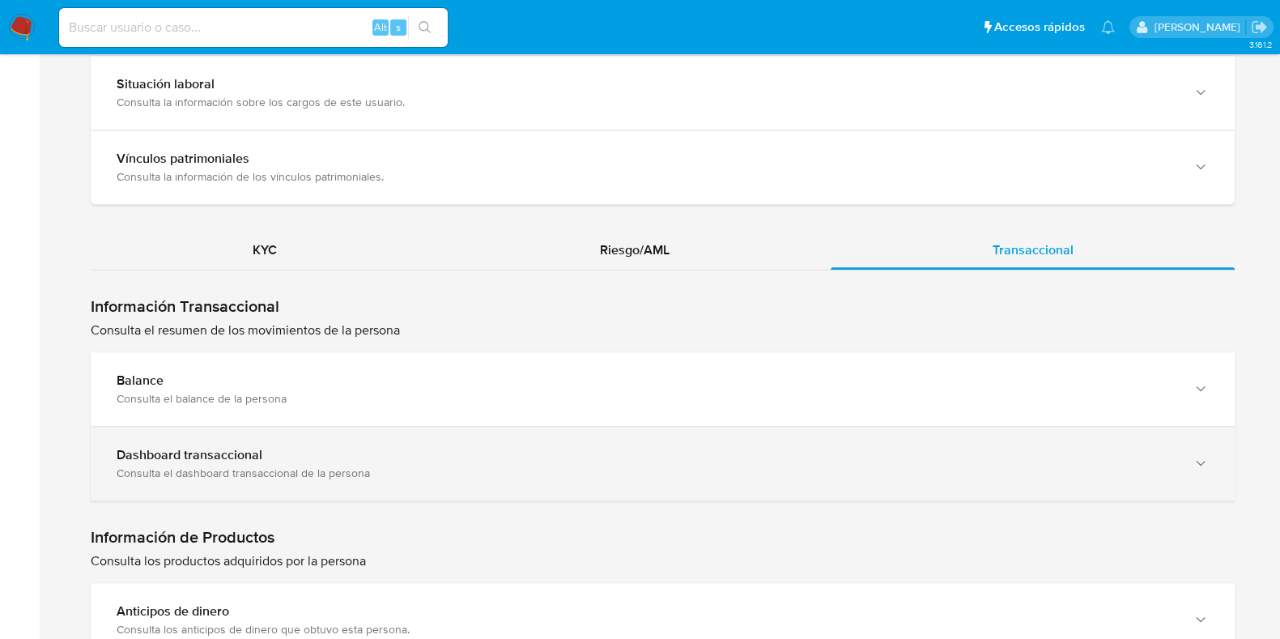
click at [332, 466] on div "Consulta el dashboard transaccional de la persona" at bounding box center [647, 473] width 1060 height 15
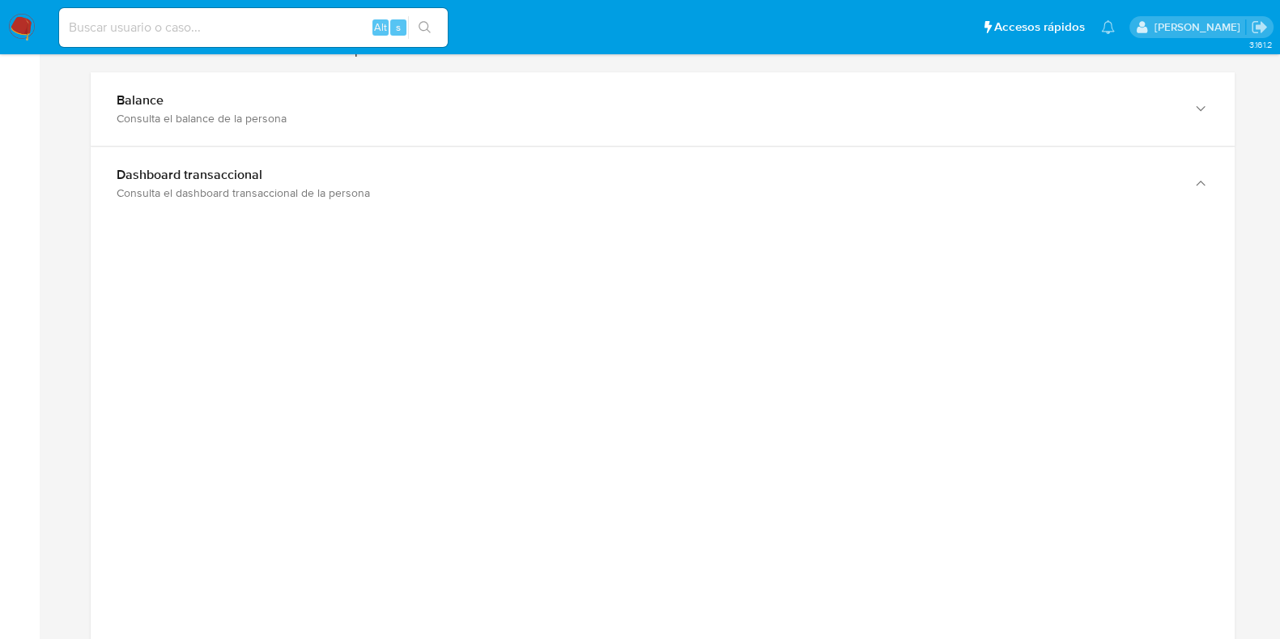
scroll to position [1822, 0]
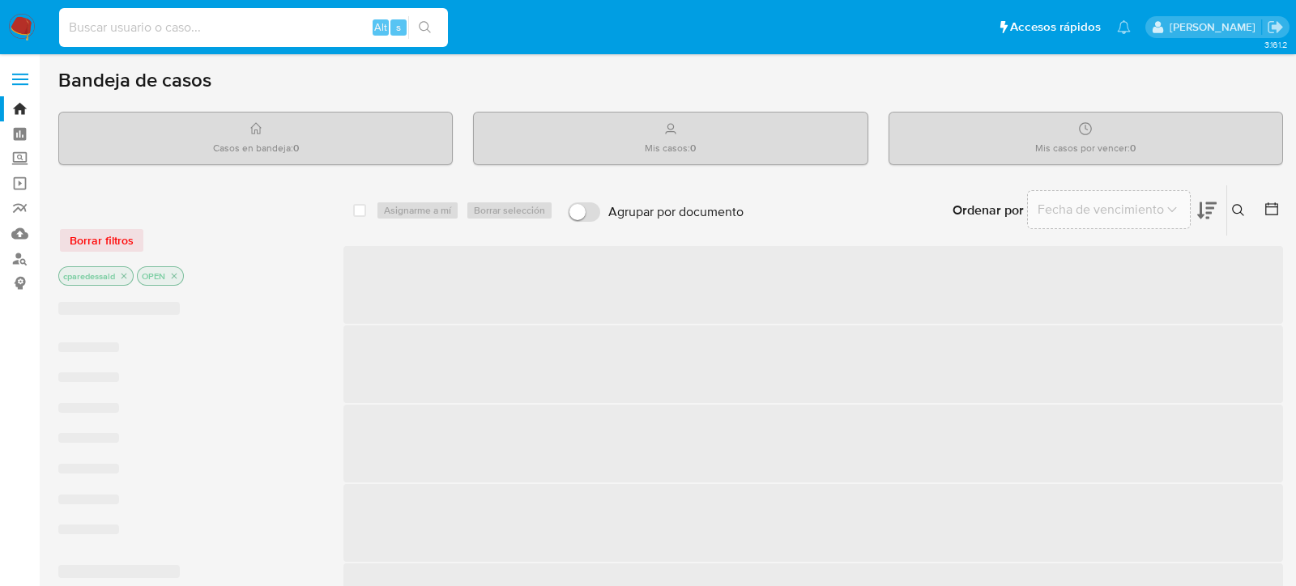
click at [271, 25] on input at bounding box center [253, 27] width 389 height 21
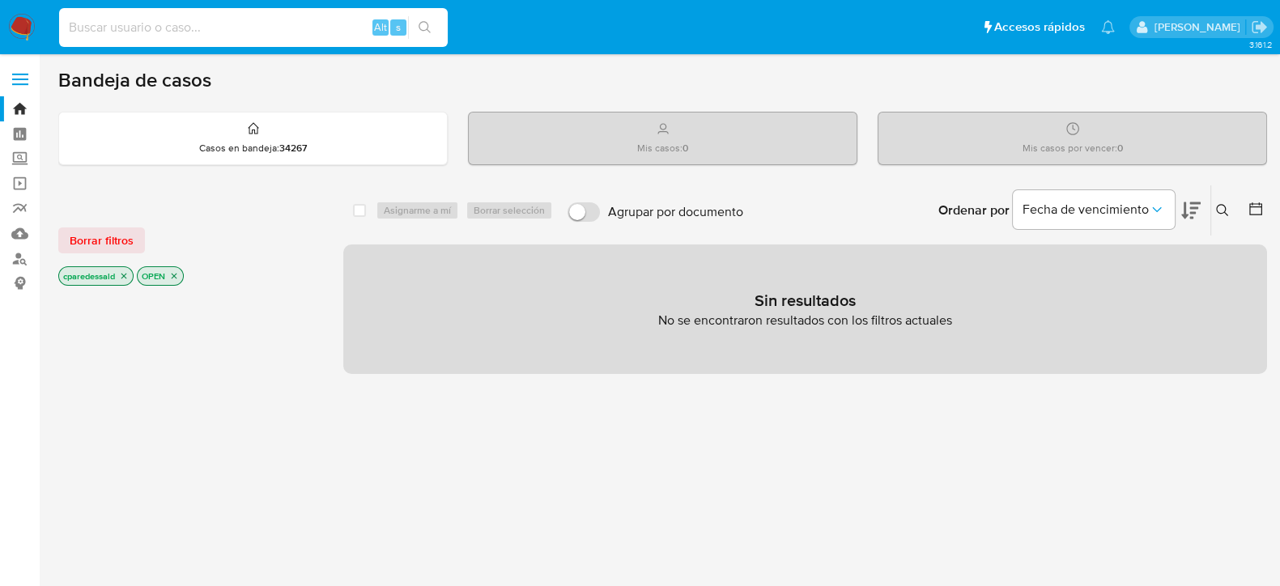
paste input "64a1f60004ebb70d7f2169f4b8bd4390"
type input "64a1f60004ebb70d7f2169f4b8bd4390"
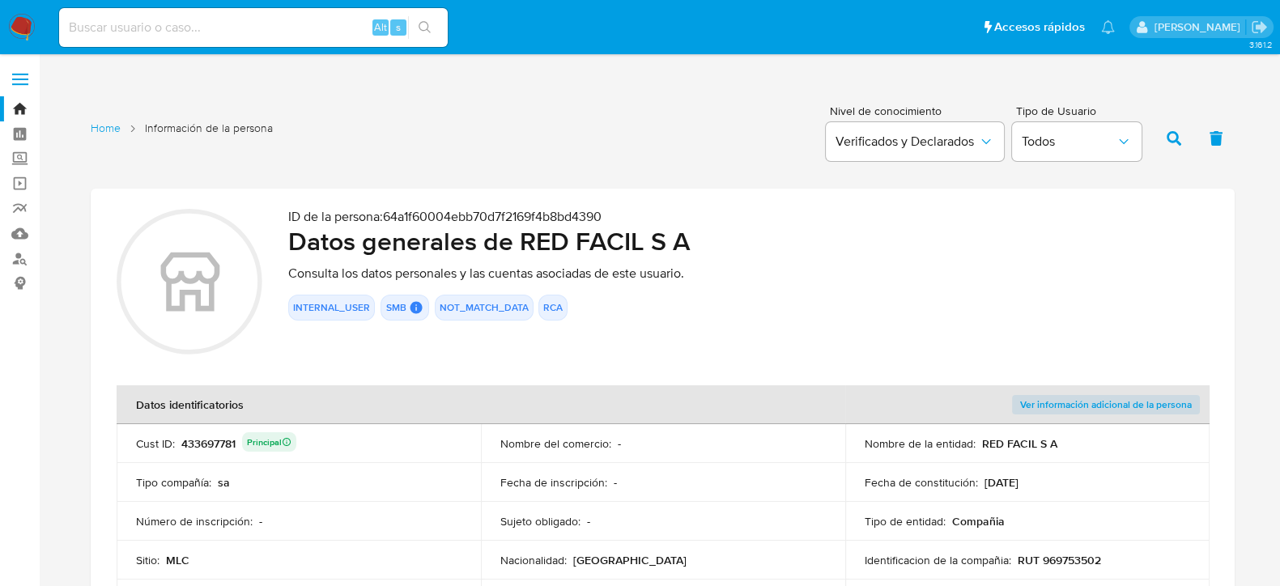
drag, startPoint x: 523, startPoint y: 246, endPoint x: 693, endPoint y: 236, distance: 170.4
click at [693, 236] on h2 "Datos generales de RED FACIL S A" at bounding box center [748, 241] width 921 height 32
click at [590, 246] on h2 "Datos generales de RED FACIL S A" at bounding box center [748, 241] width 921 height 32
drag, startPoint x: 514, startPoint y: 241, endPoint x: 696, endPoint y: 236, distance: 181.5
click at [696, 236] on h2 "Datos generales de RED FACIL S A" at bounding box center [748, 241] width 921 height 32
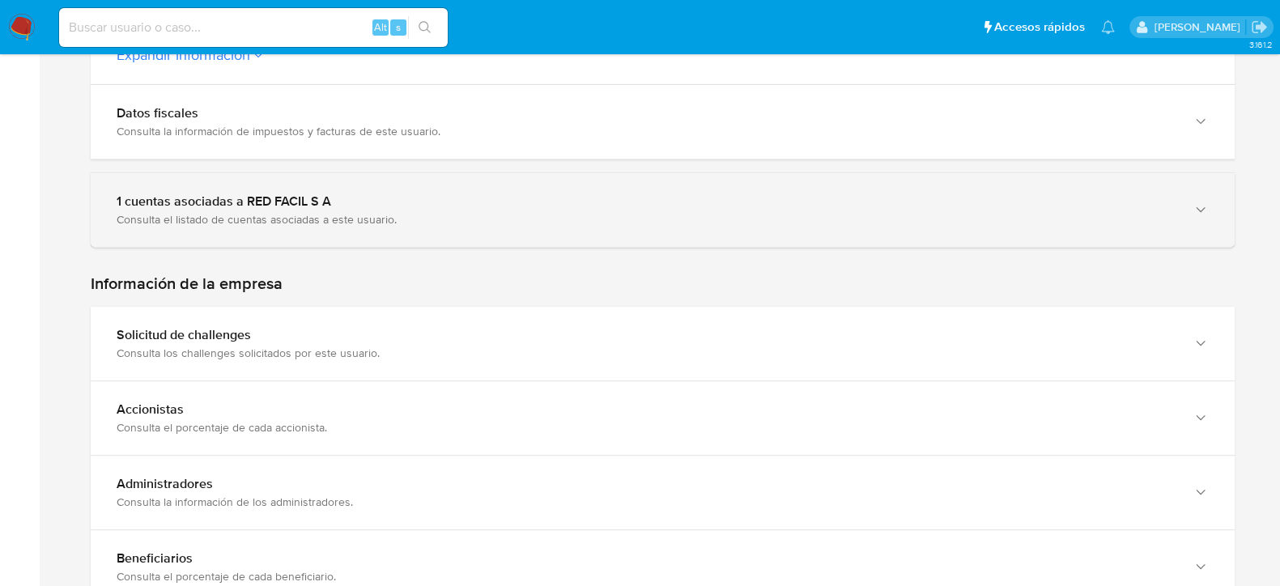
scroll to position [911, 0]
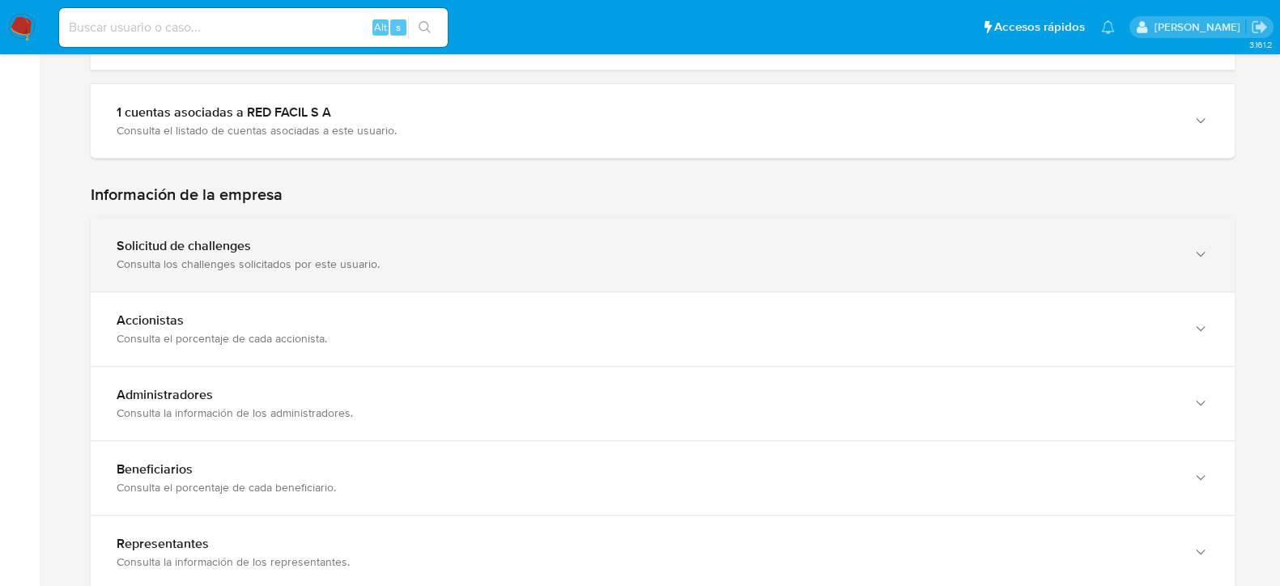
click at [786, 238] on div "Solicitud de challenges" at bounding box center [647, 246] width 1060 height 16
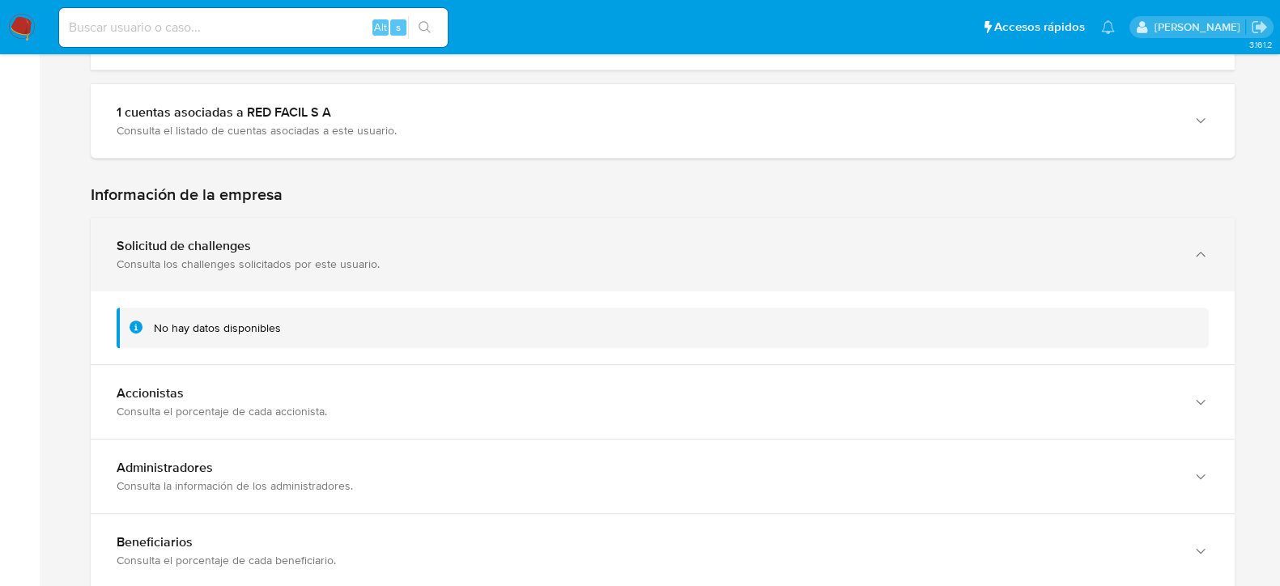
click at [717, 257] on div "Consulta los challenges solicitados por este usuario." at bounding box center [647, 264] width 1060 height 15
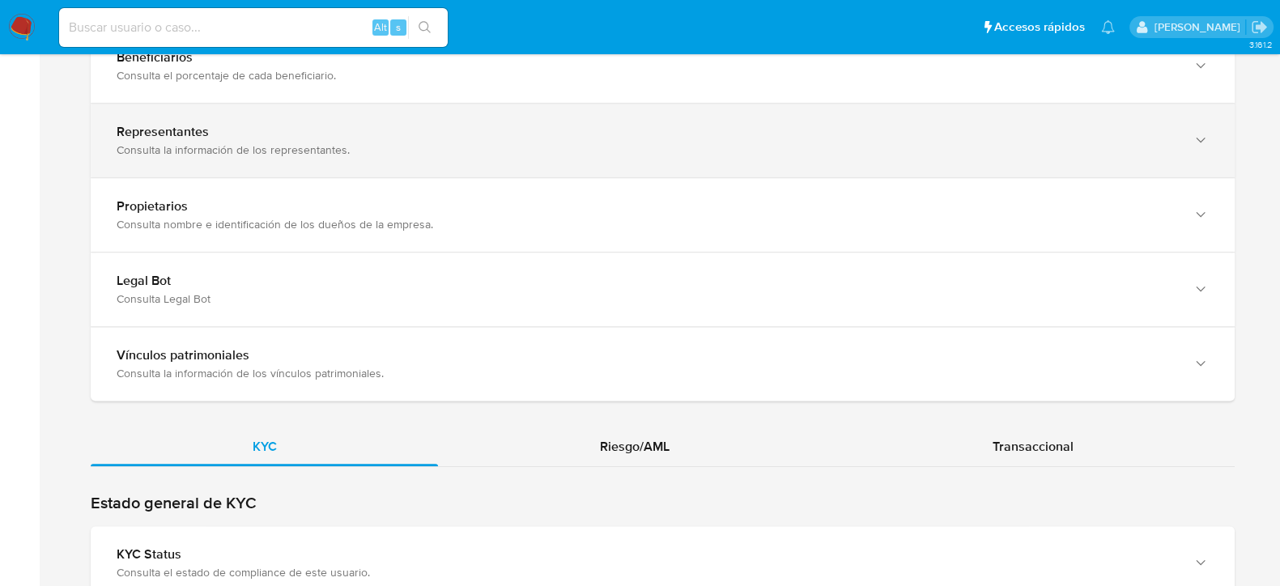
scroll to position [1518, 0]
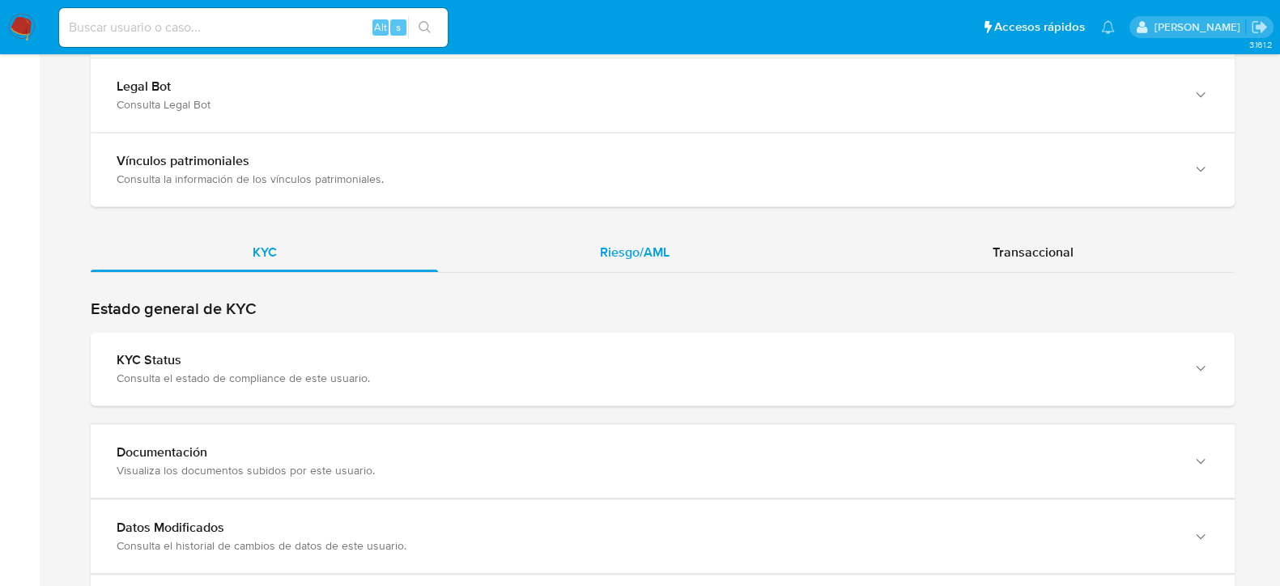
click at [677, 257] on div "Riesgo/AML" at bounding box center [634, 252] width 393 height 39
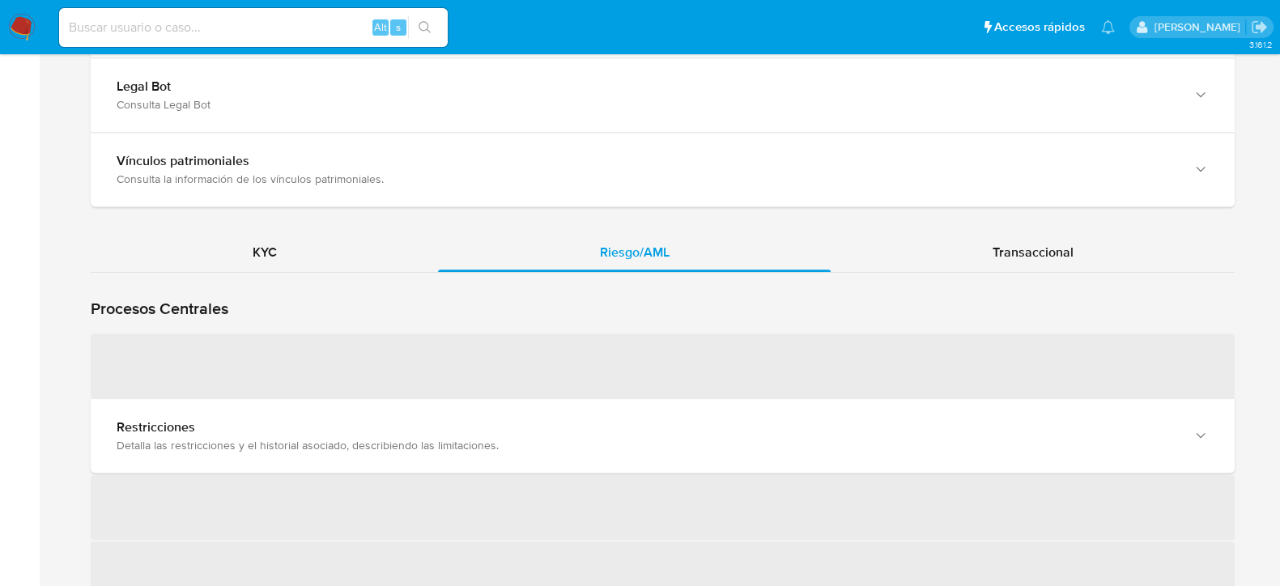
scroll to position [1619, 0]
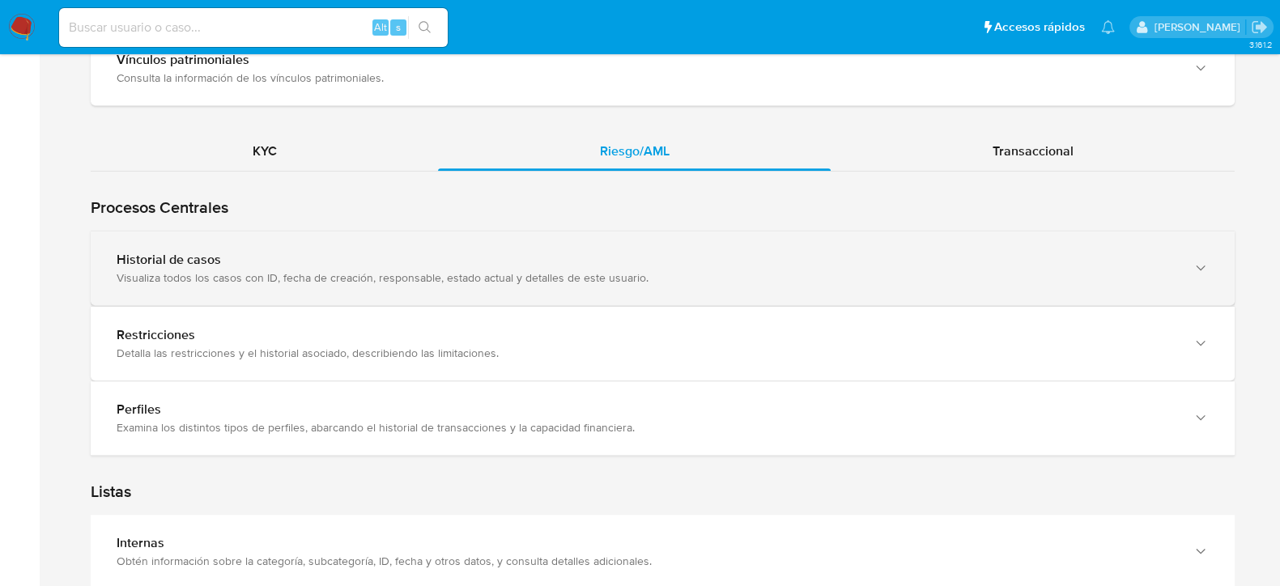
click at [954, 265] on div "Historial de casos" at bounding box center [647, 260] width 1060 height 16
click at [925, 263] on div "Historial de casos" at bounding box center [647, 260] width 1060 height 16
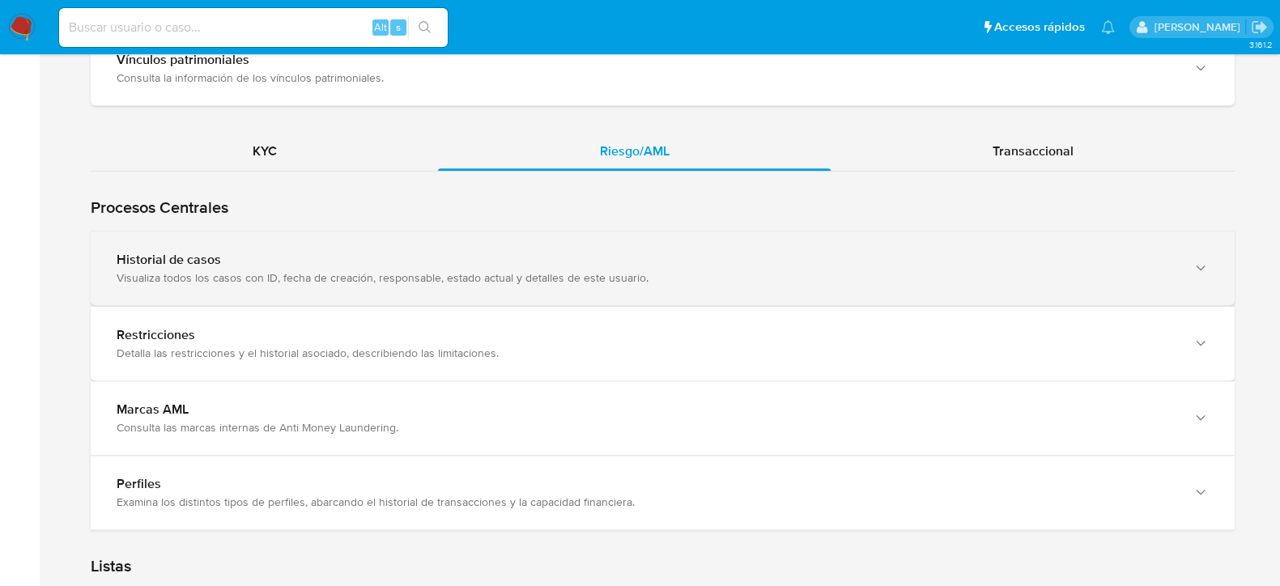
click at [1173, 263] on div "Historial de casos" at bounding box center [647, 260] width 1060 height 16
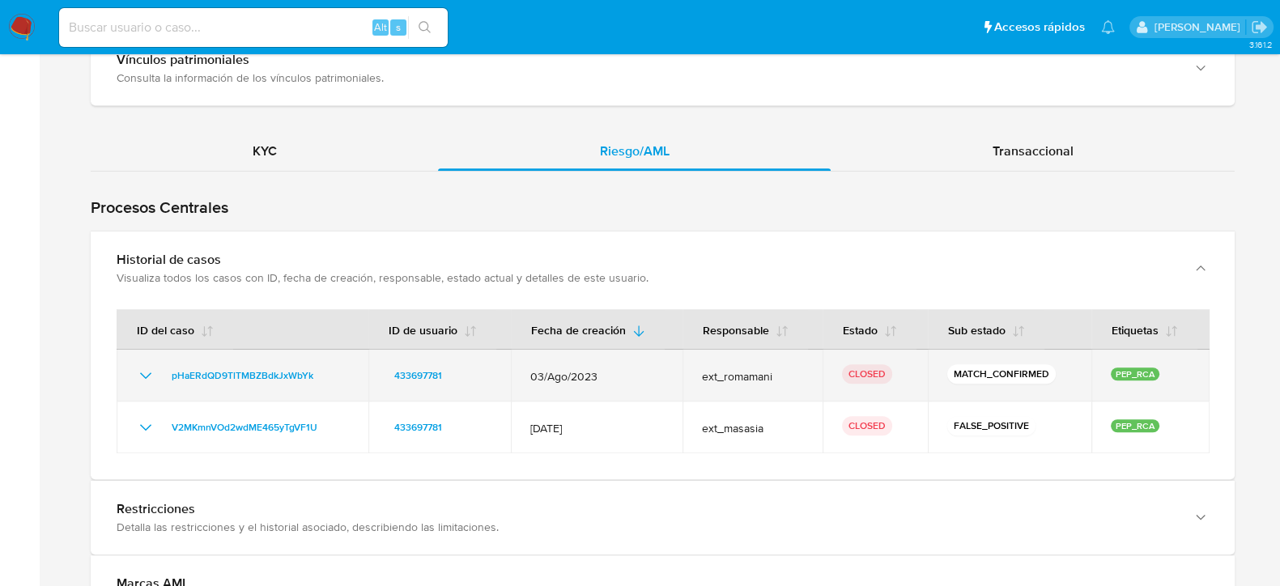
click at [152, 376] on icon "Mostrar/Ocultar" at bounding box center [145, 375] width 19 height 19
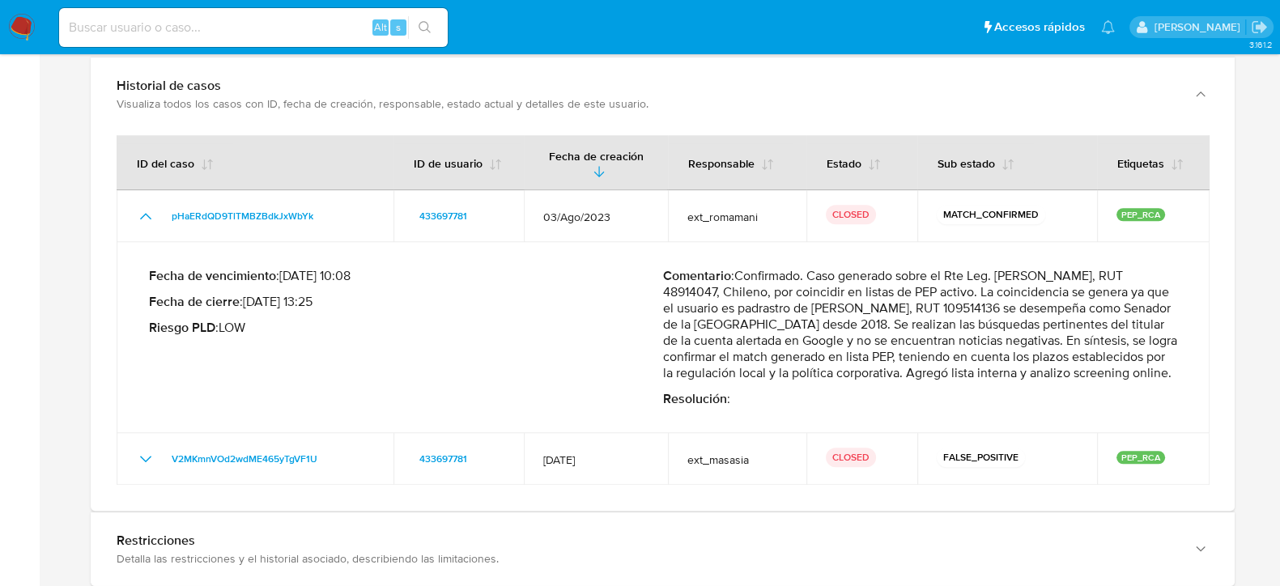
scroll to position [1822, 0]
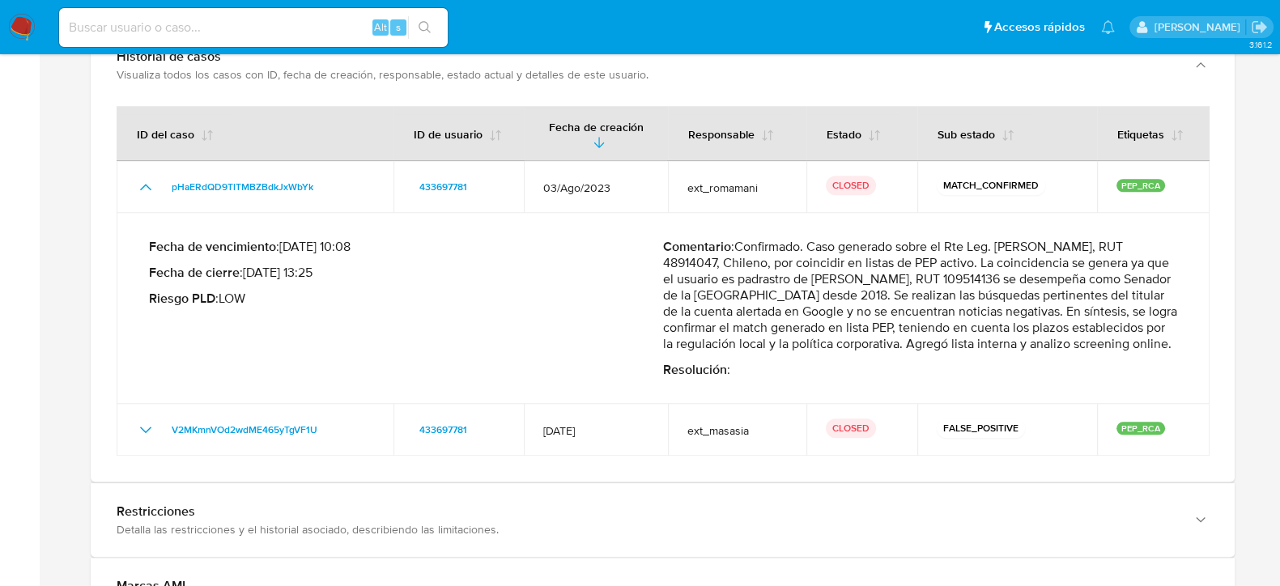
drag, startPoint x: 965, startPoint y: 261, endPoint x: 745, endPoint y: 245, distance: 220.9
click at [745, 245] on p "Comentario : Confirmado. Caso generado sobre el Rte Leg. [PERSON_NAME], RUT 489…" at bounding box center [920, 295] width 514 height 113
click at [977, 221] on td "Fecha de vencimiento : [DATE] 10:08 Fecha de cierre : [DATE] 13:25 Riesgo PLD :…" at bounding box center [663, 308] width 1093 height 191
click at [981, 249] on p "Comentario : Confirmado. Caso generado sobre el Rte Leg. [PERSON_NAME], RUT 489…" at bounding box center [920, 295] width 514 height 113
drag, startPoint x: 964, startPoint y: 249, endPoint x: 1147, endPoint y: 244, distance: 183.1
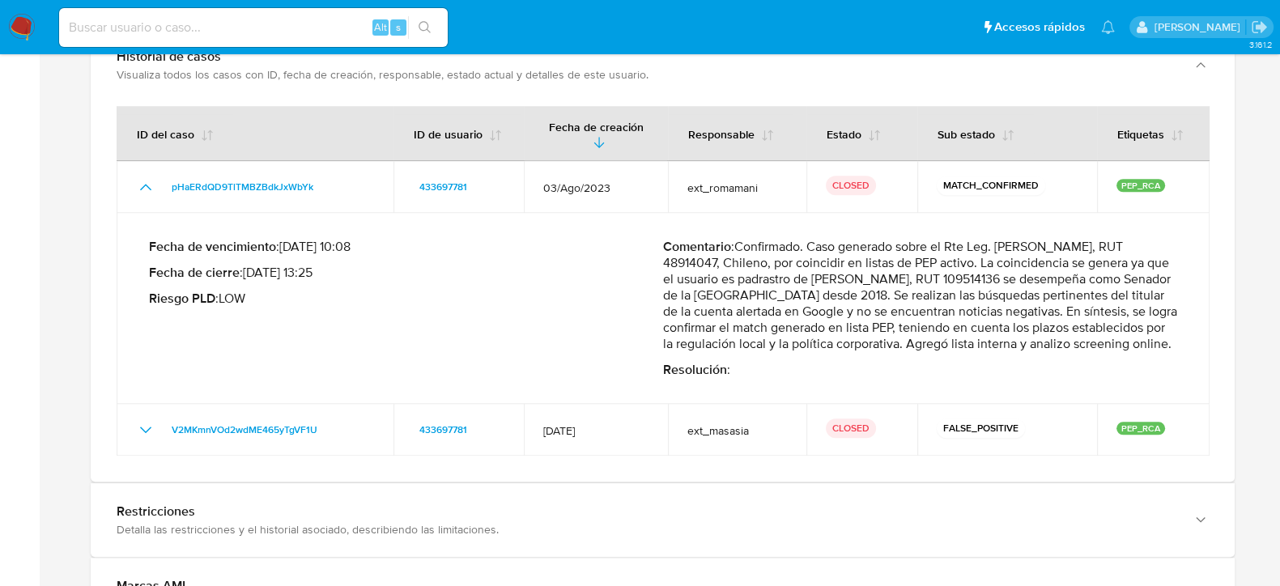
click at [1147, 244] on p "Comentario : Confirmado. Caso generado sobre el Rte Leg. [PERSON_NAME], RUT 489…" at bounding box center [920, 295] width 514 height 113
drag, startPoint x: 1008, startPoint y: 268, endPoint x: 989, endPoint y: 276, distance: 21.1
click at [989, 276] on p "Comentario : Confirmado. Caso generado sobre el Rte Leg. [PERSON_NAME], RUT 489…" at bounding box center [920, 295] width 514 height 113
click at [995, 277] on p "Comentario : Confirmado. Caso generado sobre el Rte Leg. [PERSON_NAME], RUT 489…" at bounding box center [920, 295] width 514 height 113
drag, startPoint x: 982, startPoint y: 280, endPoint x: 832, endPoint y: 280, distance: 149.8
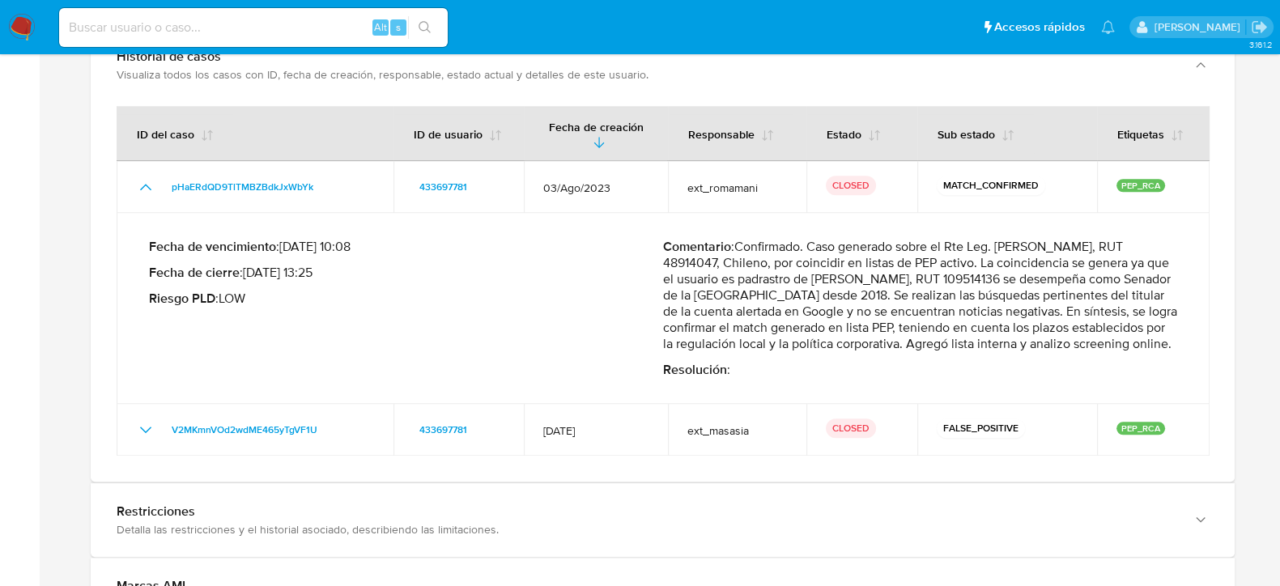
click at [832, 280] on p "Comentario : Confirmado. Caso generado sobre el Rte Leg. [PERSON_NAME], RUT 489…" at bounding box center [920, 295] width 514 height 113
drag, startPoint x: 809, startPoint y: 279, endPoint x: 997, endPoint y: 277, distance: 187.9
click at [997, 277] on p "Comentario : Confirmado. Caso generado sobre el Rte Leg. [PERSON_NAME], RUT 489…" at bounding box center [920, 295] width 514 height 113
drag, startPoint x: 956, startPoint y: 301, endPoint x: 810, endPoint y: 274, distance: 149.1
click at [810, 274] on p "Comentario : Confirmado. Caso generado sobre el Rte Leg. [PERSON_NAME], RUT 489…" at bounding box center [920, 295] width 514 height 113
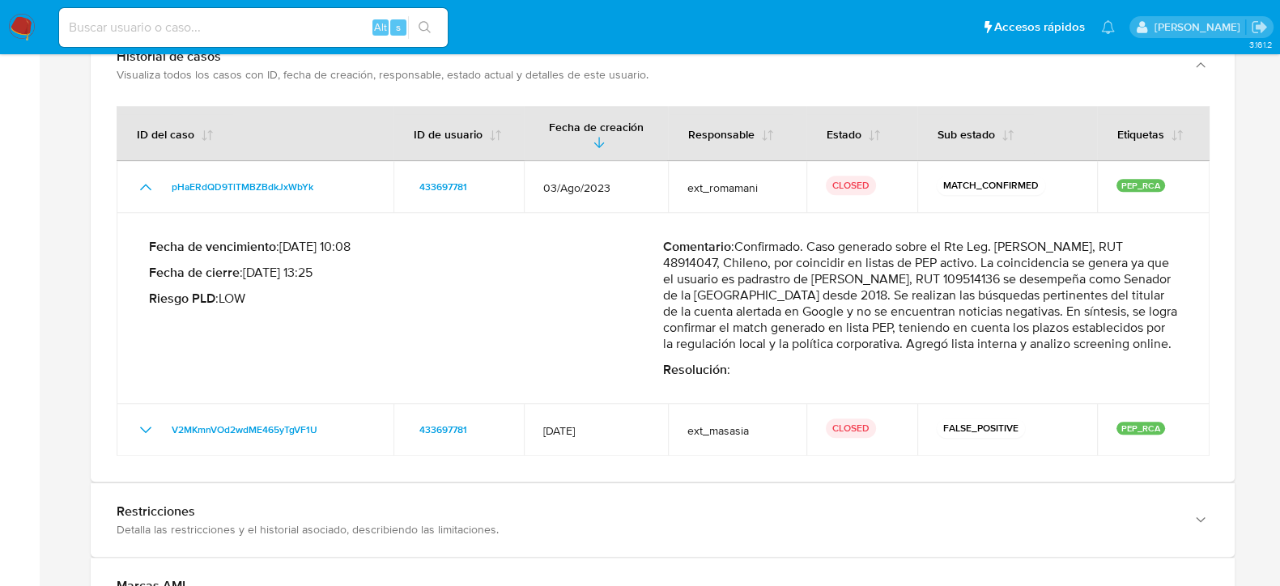
click at [803, 281] on p "Comentario : Confirmado. Caso generado sobre el Rte Leg. [PERSON_NAME], RUT 489…" at bounding box center [920, 295] width 514 height 113
drag, startPoint x: 815, startPoint y: 279, endPoint x: 954, endPoint y: 293, distance: 140.0
click at [954, 293] on p "Comentario : Confirmado. Caso generado sobre el Rte Leg. [PERSON_NAME], RUT 489…" at bounding box center [920, 295] width 514 height 113
drag, startPoint x: 922, startPoint y: 249, endPoint x: 968, endPoint y: 261, distance: 47.7
click at [968, 261] on p "Comentario : Confirmado. Caso generado sobre el Rte Leg. [PERSON_NAME], RUT 489…" at bounding box center [920, 295] width 514 height 113
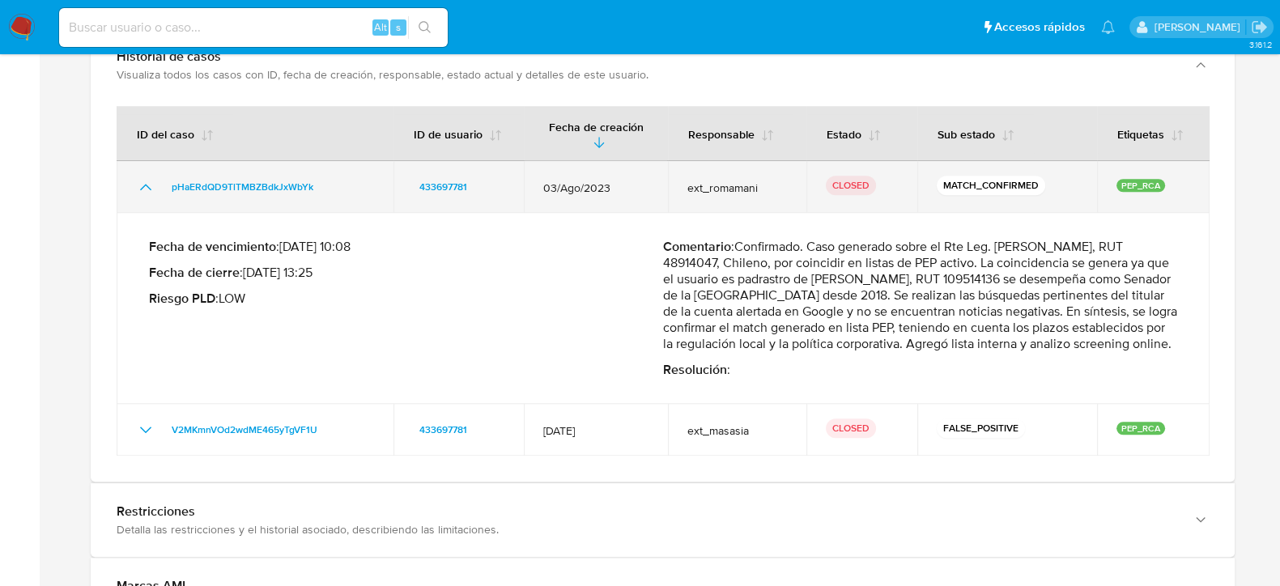
click at [145, 180] on icon "Mostrar/Ocultar" at bounding box center [145, 186] width 19 height 19
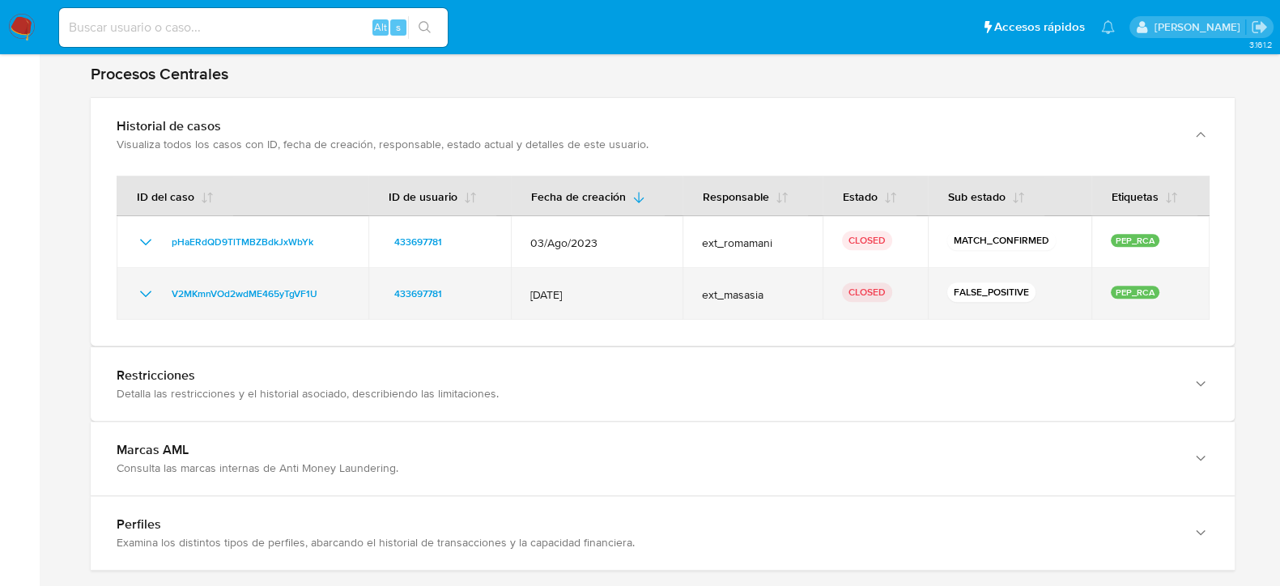
scroll to position [1721, 0]
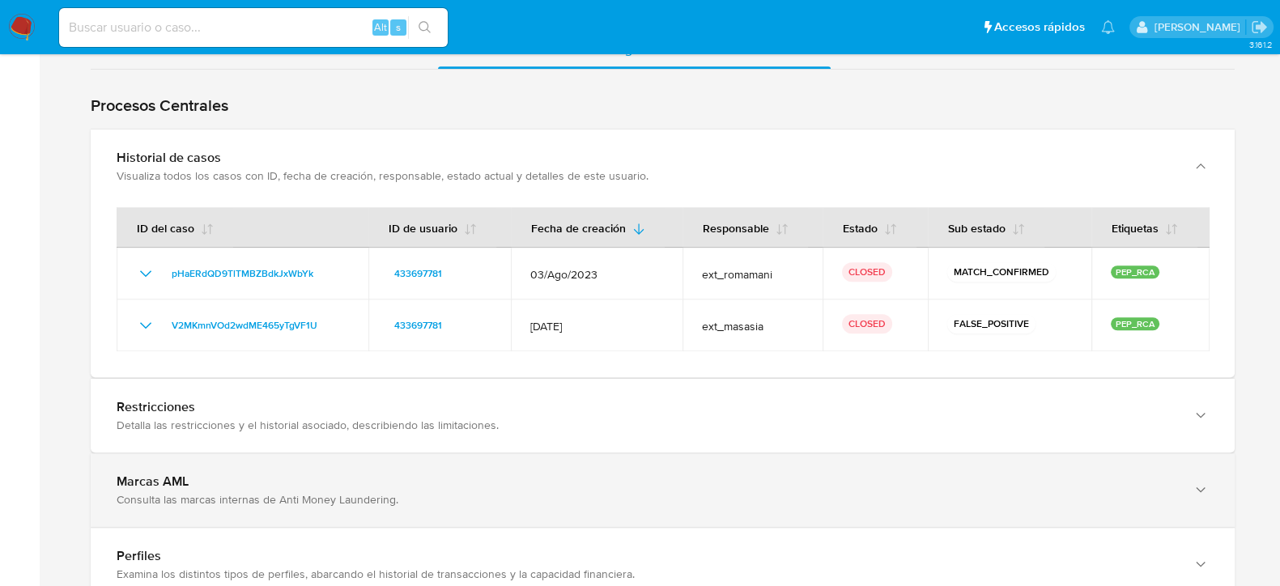
click at [458, 476] on div "Marcas AML" at bounding box center [647, 482] width 1060 height 16
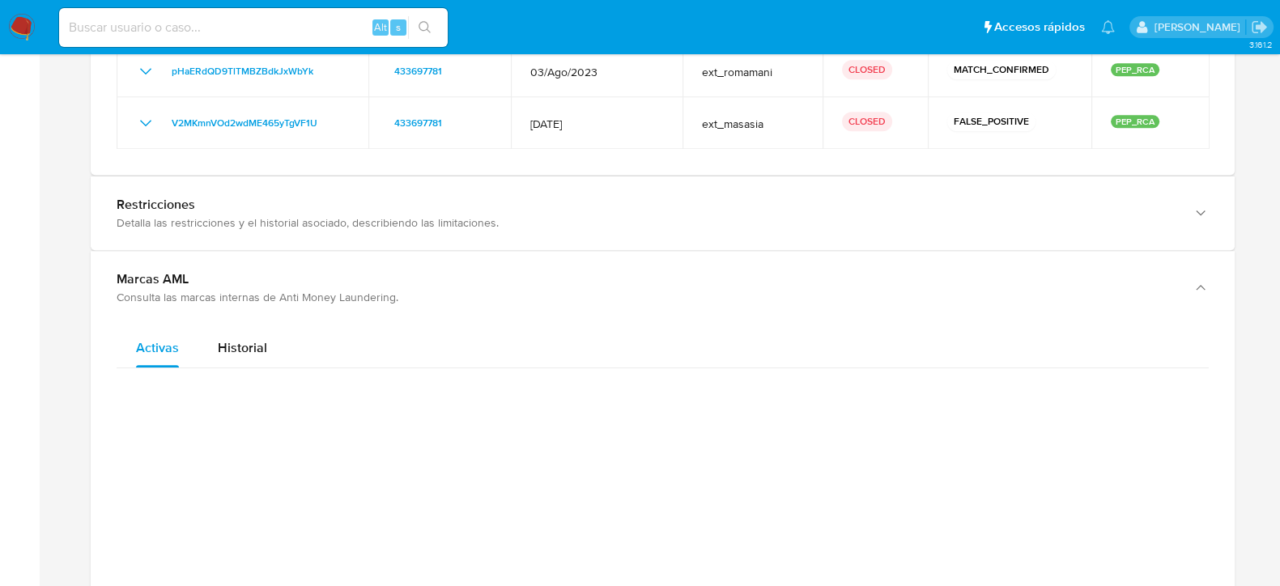
scroll to position [1822, 0]
